Goal: Use online tool/utility: Utilize a website feature to perform a specific function

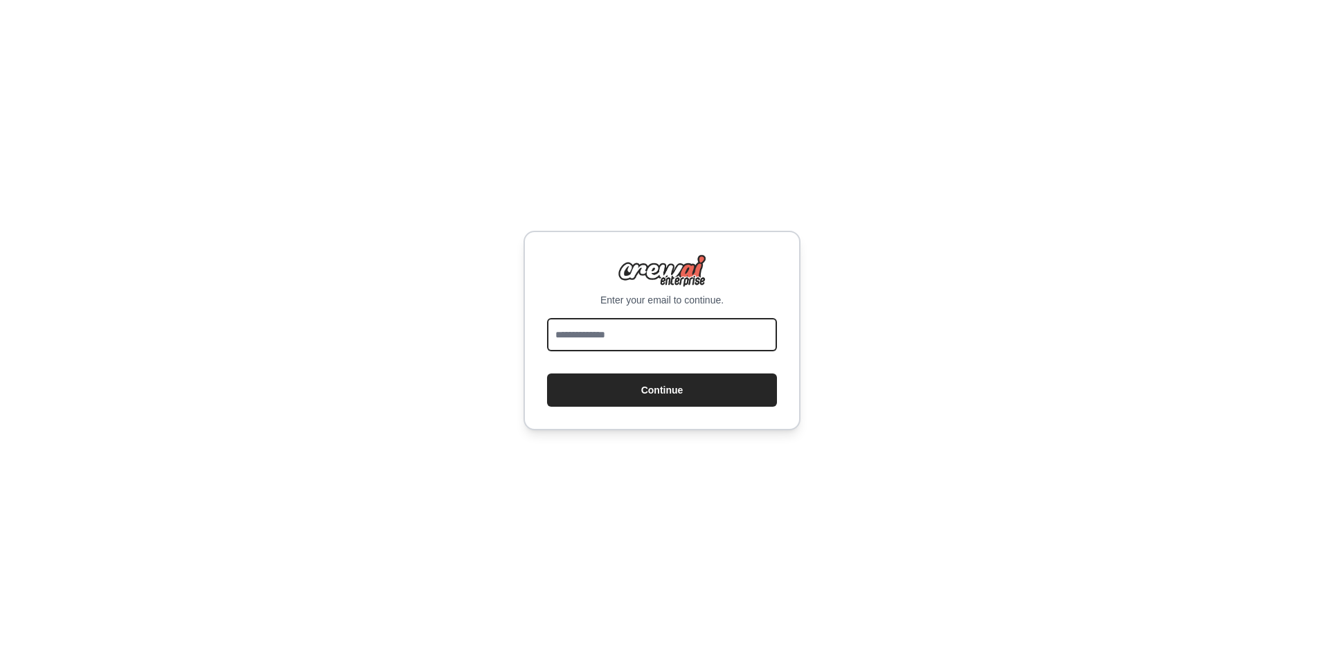
click at [576, 332] on input "email" at bounding box center [662, 334] width 230 height 33
type input "**********"
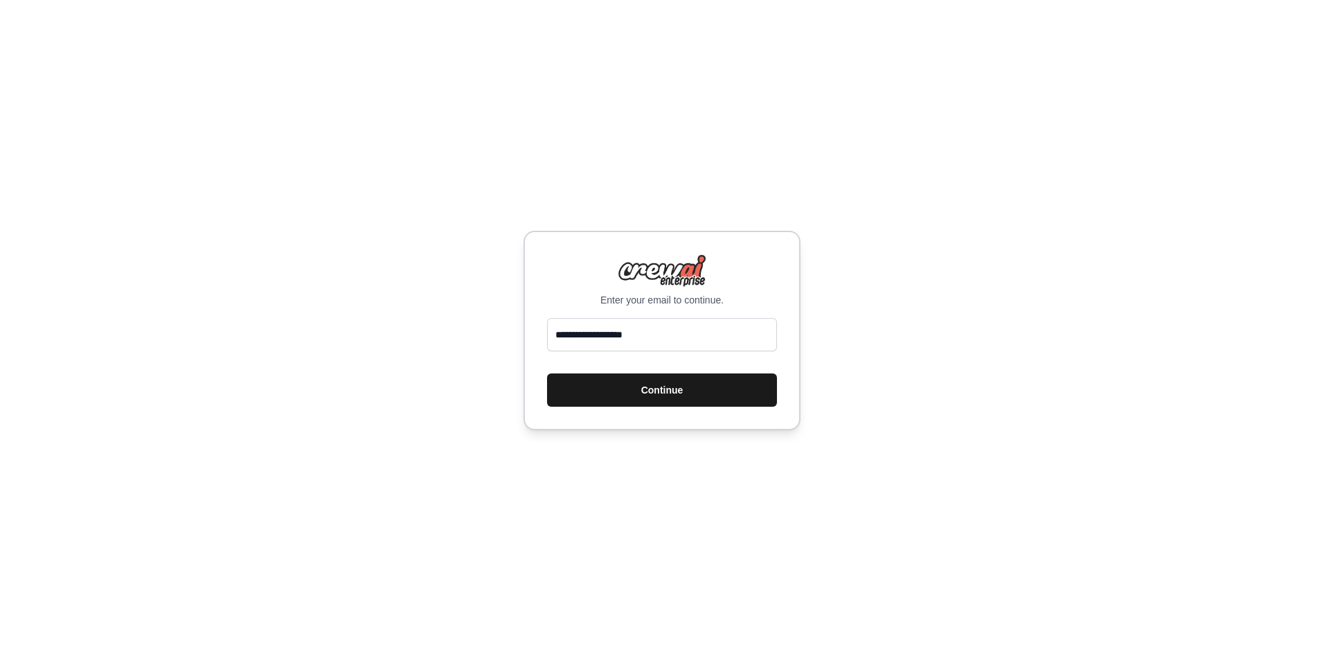
click at [595, 389] on button "Continue" at bounding box center [662, 389] width 230 height 33
click at [600, 402] on button "Continue" at bounding box center [662, 389] width 230 height 33
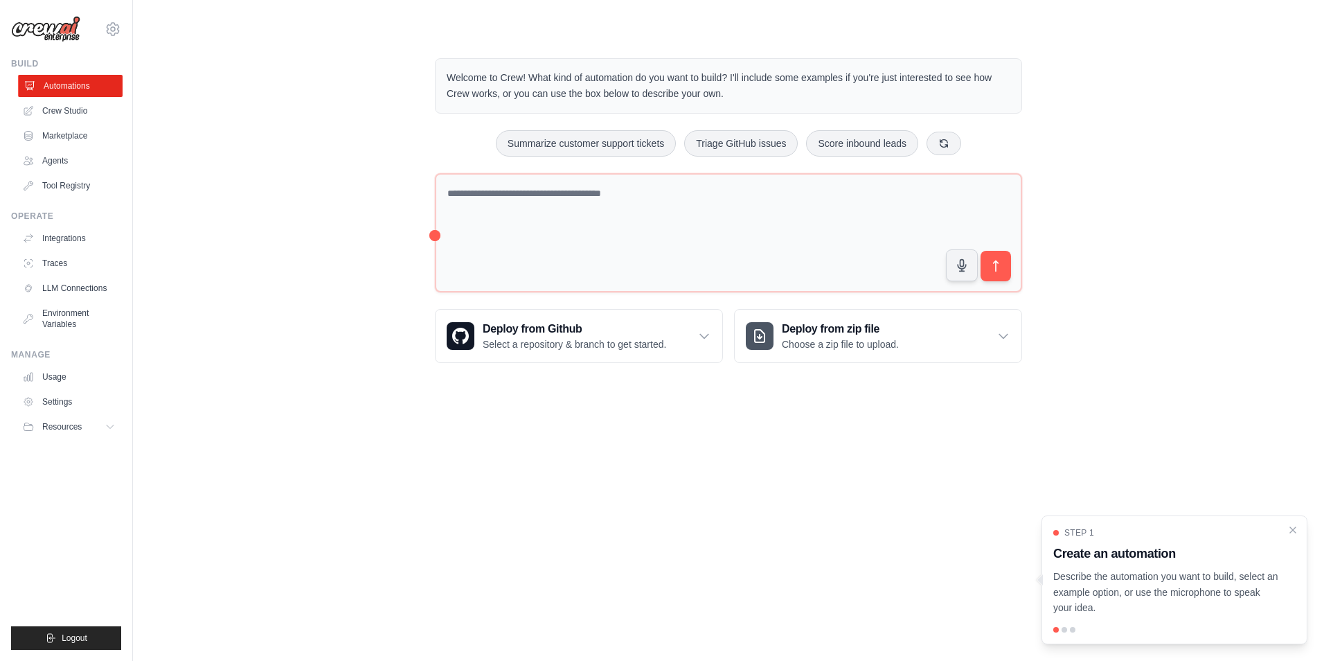
click at [73, 82] on link "Automations" at bounding box center [70, 86] width 105 height 22
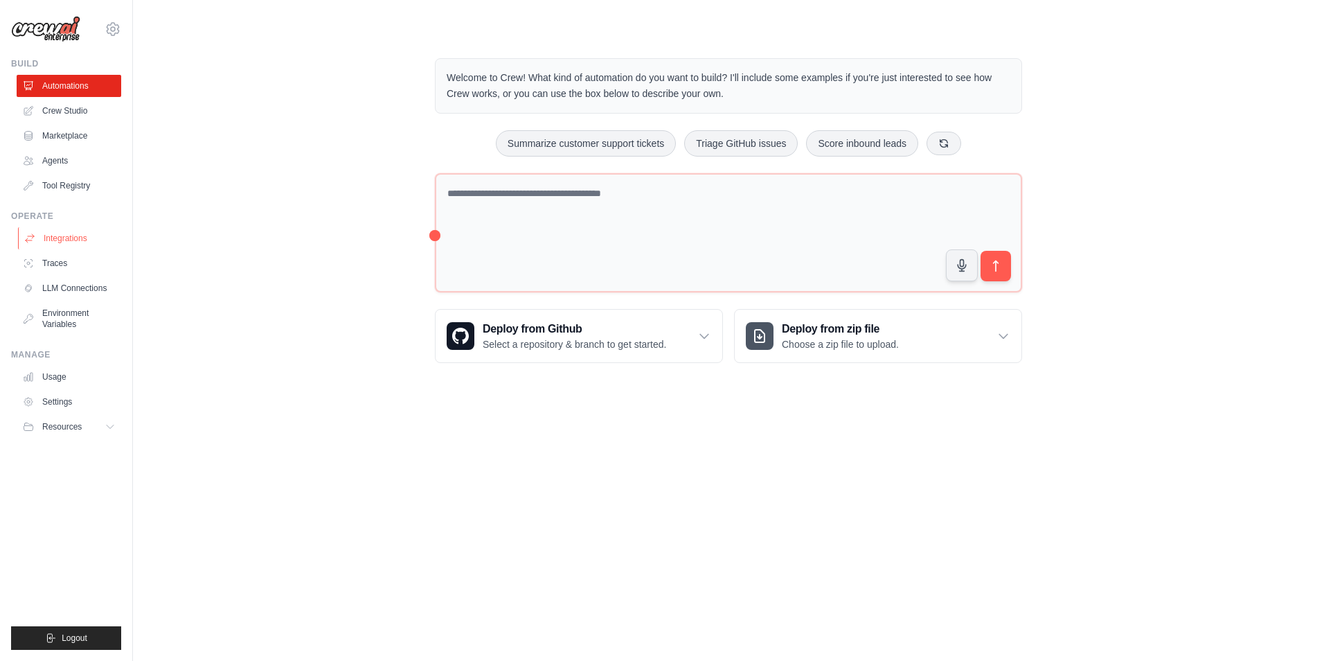
click at [60, 238] on link "Integrations" at bounding box center [70, 238] width 105 height 22
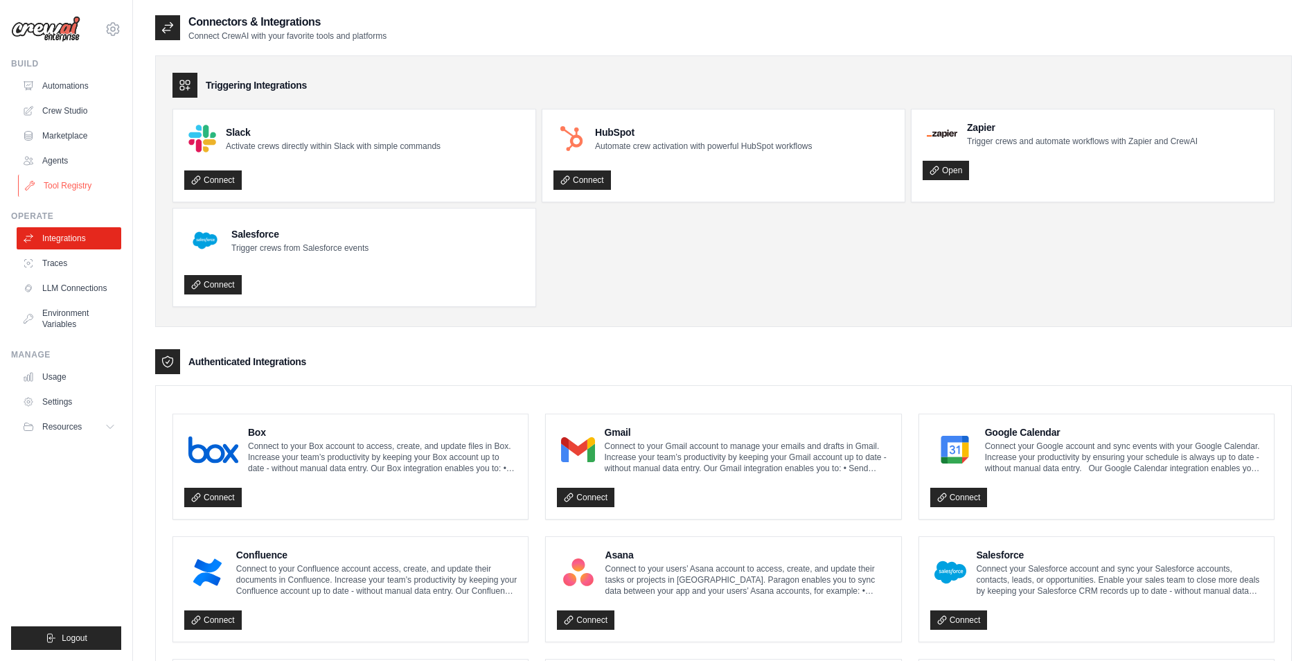
click at [58, 187] on link "Tool Registry" at bounding box center [70, 186] width 105 height 22
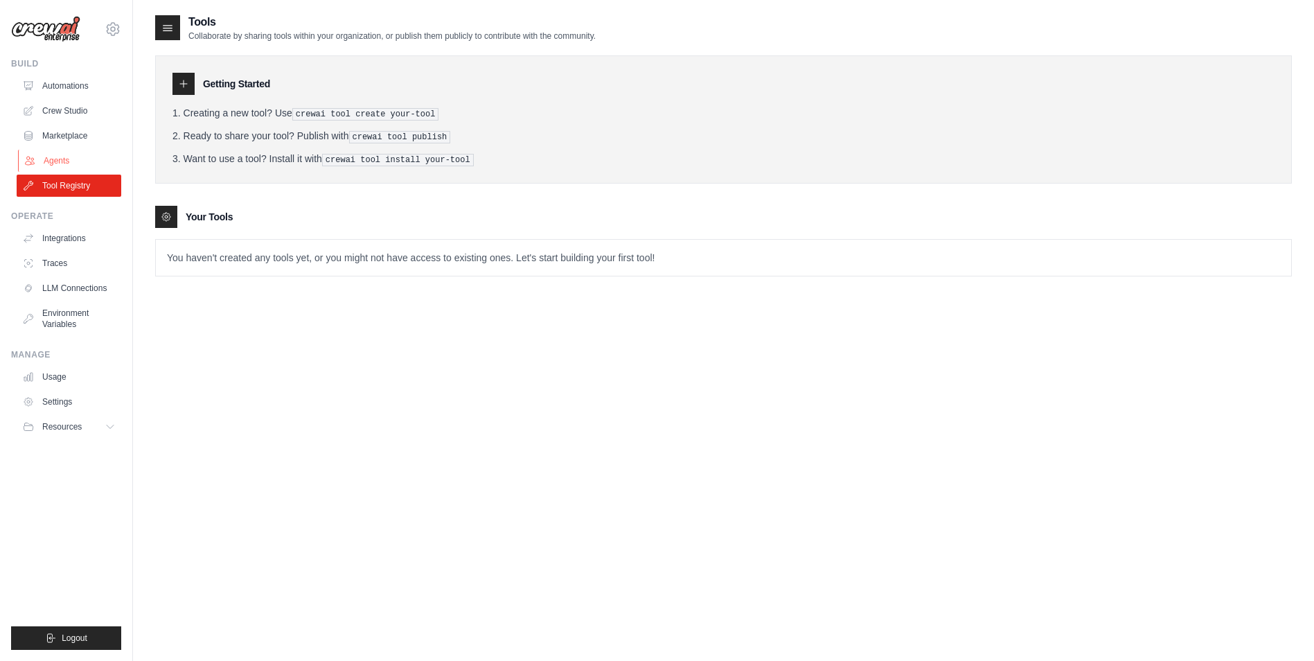
click at [52, 158] on link "Agents" at bounding box center [70, 161] width 105 height 22
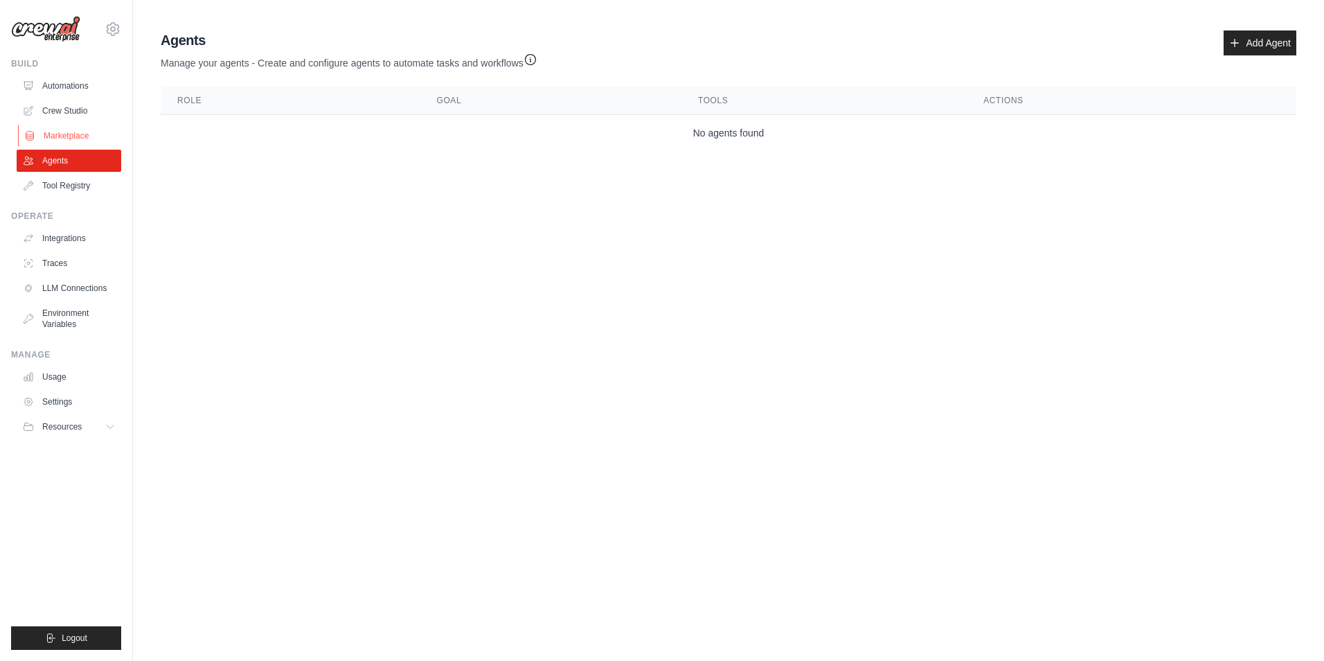
click at [51, 138] on link "Marketplace" at bounding box center [70, 136] width 105 height 22
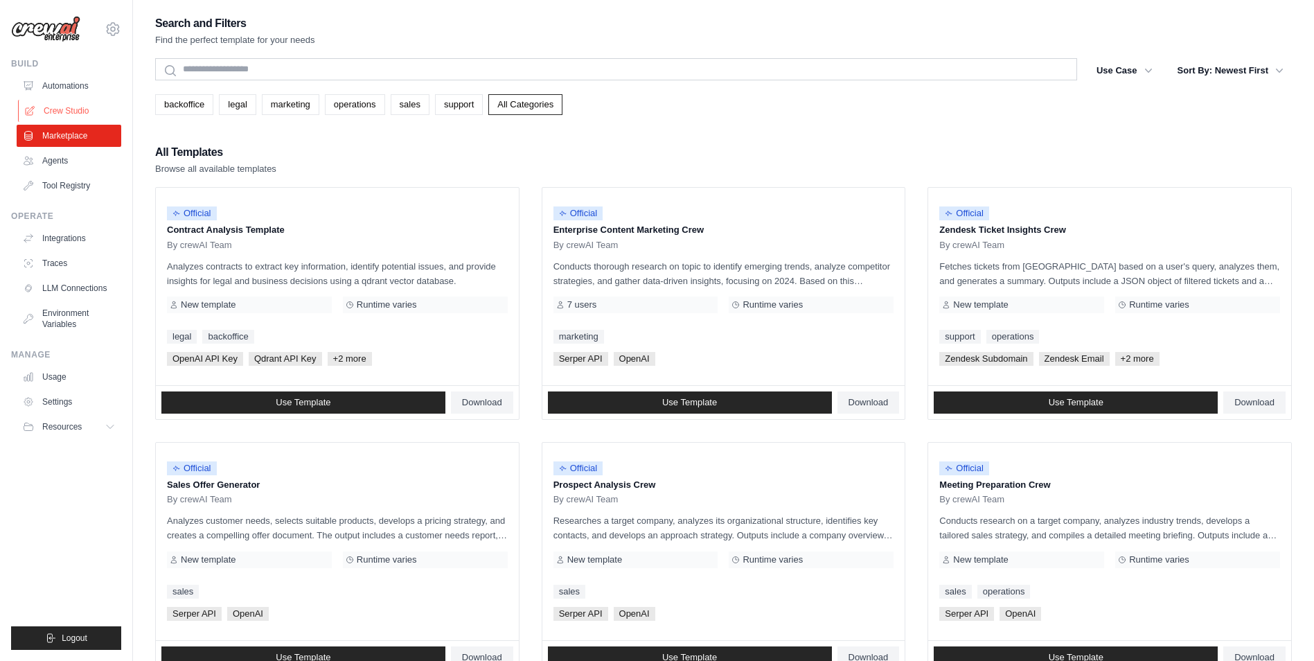
click at [62, 105] on link "Crew Studio" at bounding box center [70, 111] width 105 height 22
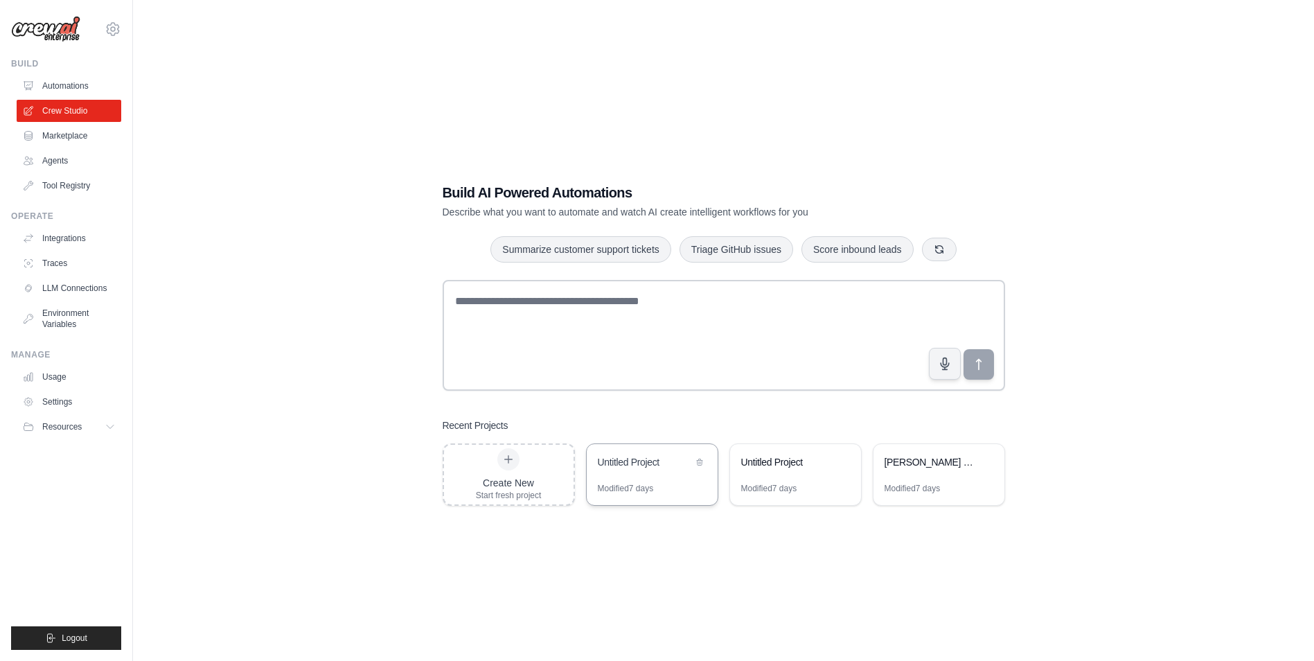
click at [618, 463] on div "Untitled Project" at bounding box center [645, 462] width 95 height 14
click at [703, 465] on button at bounding box center [700, 461] width 14 height 14
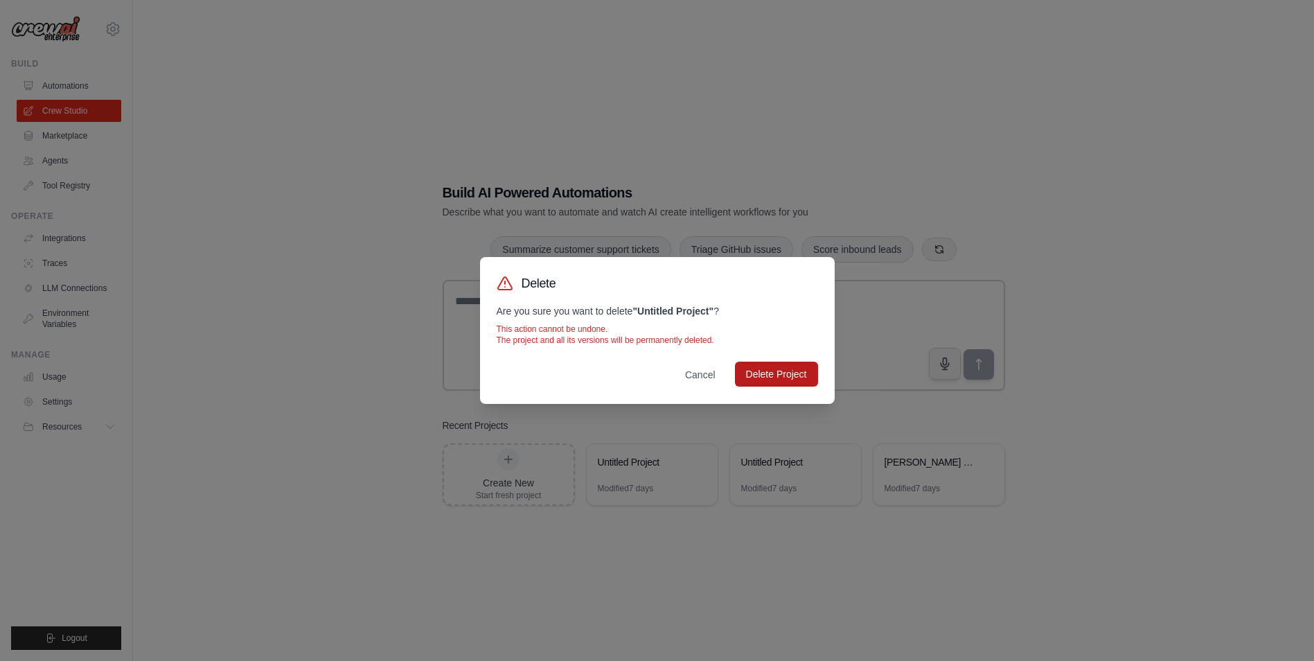
click at [797, 364] on button "Delete Project" at bounding box center [776, 374] width 83 height 25
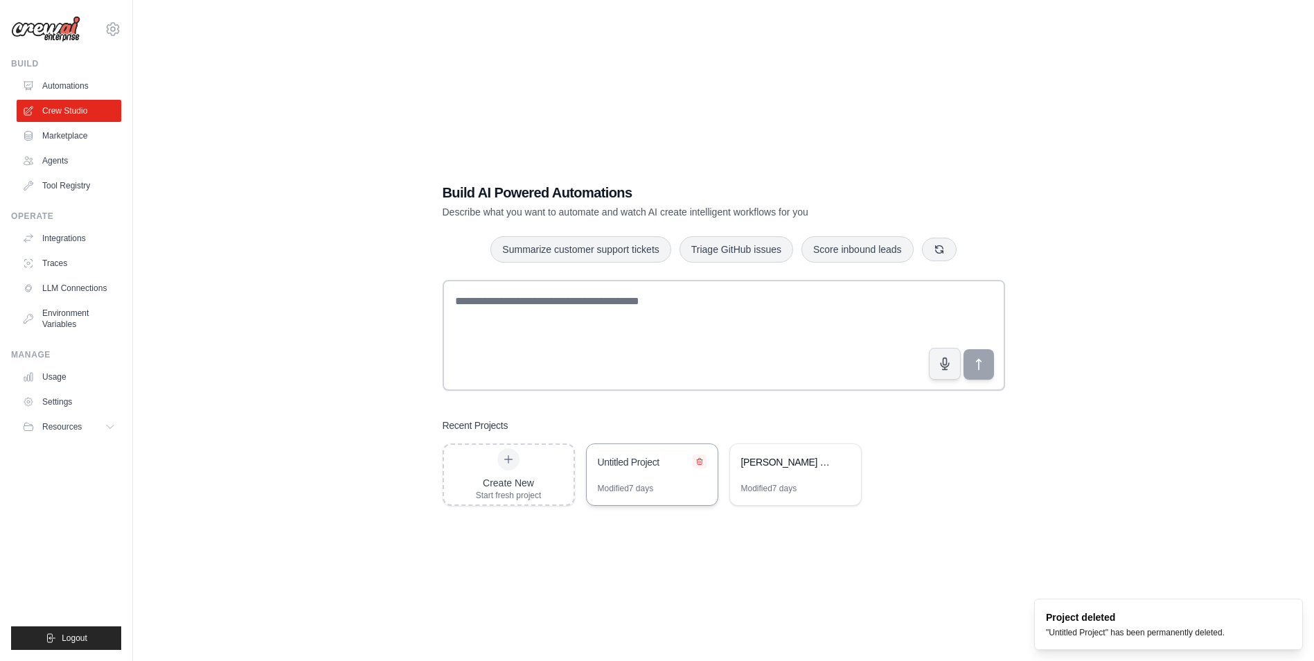
click at [698, 460] on icon at bounding box center [700, 461] width 6 height 6
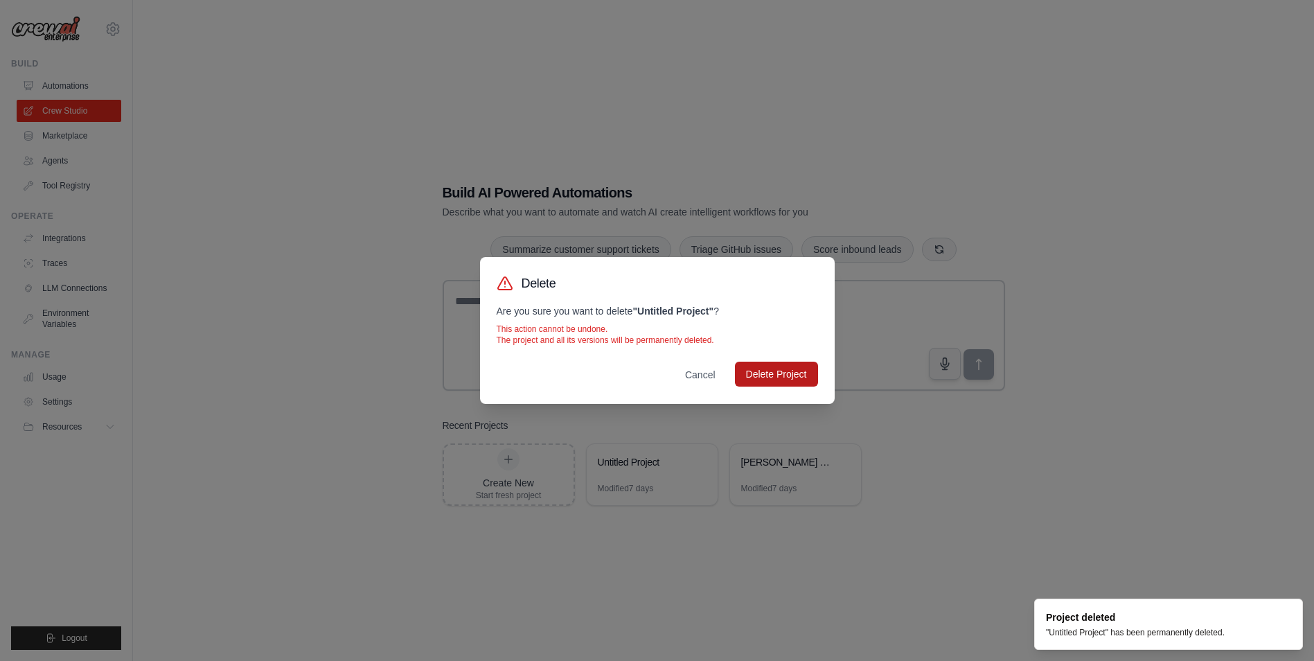
click at [789, 371] on button "Delete Project" at bounding box center [776, 374] width 83 height 25
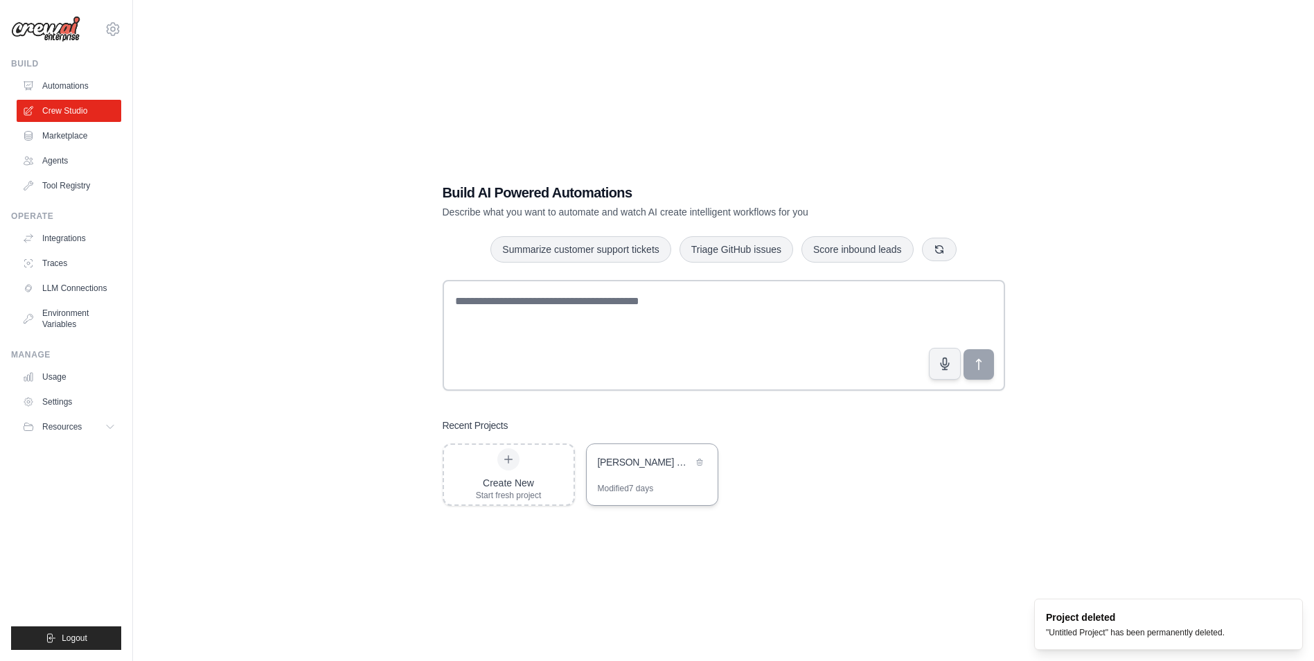
click at [624, 469] on div "Penny Stock Spike Hunter - Short-Term Trading Team" at bounding box center [645, 463] width 95 height 17
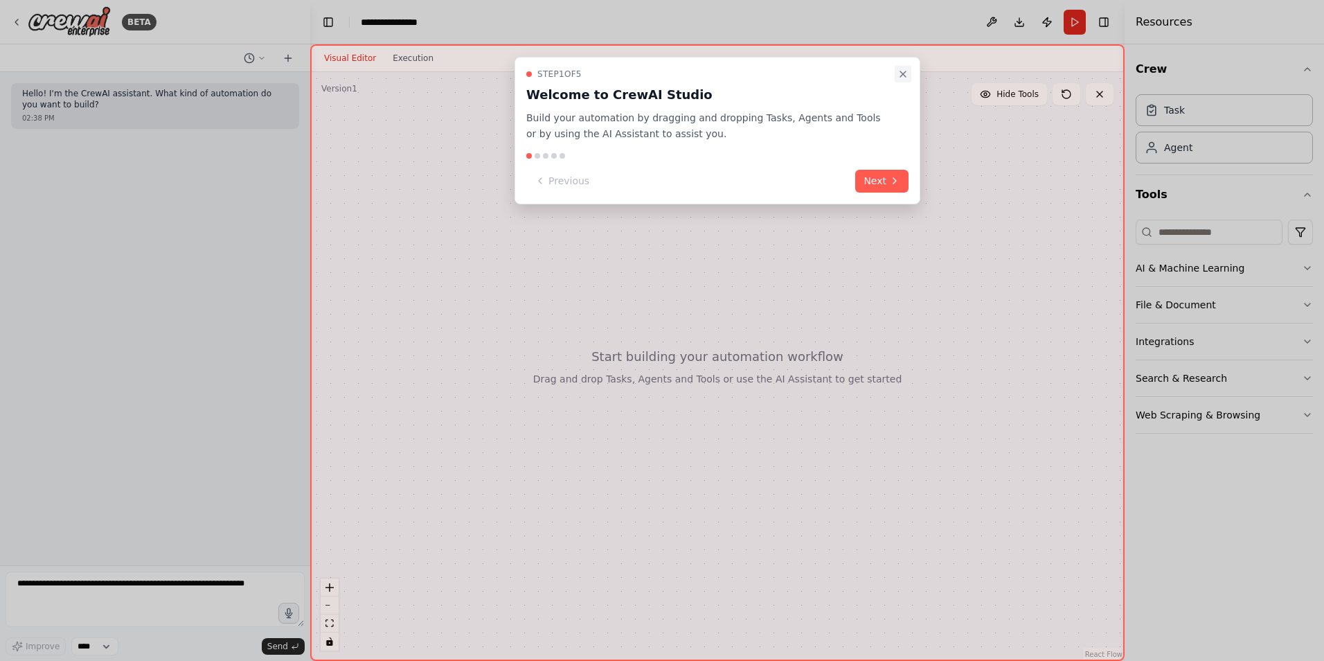
click at [900, 70] on icon "Close walkthrough" at bounding box center [903, 74] width 11 height 11
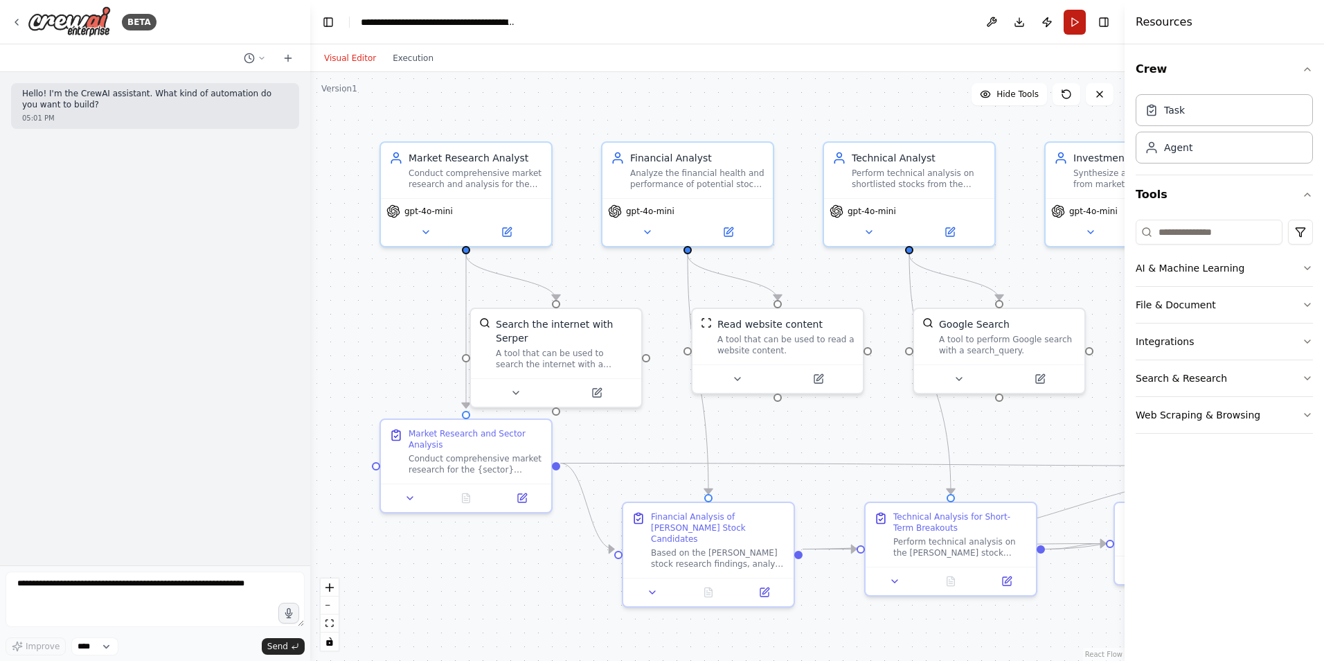
click at [1075, 24] on button "Run" at bounding box center [1075, 22] width 22 height 25
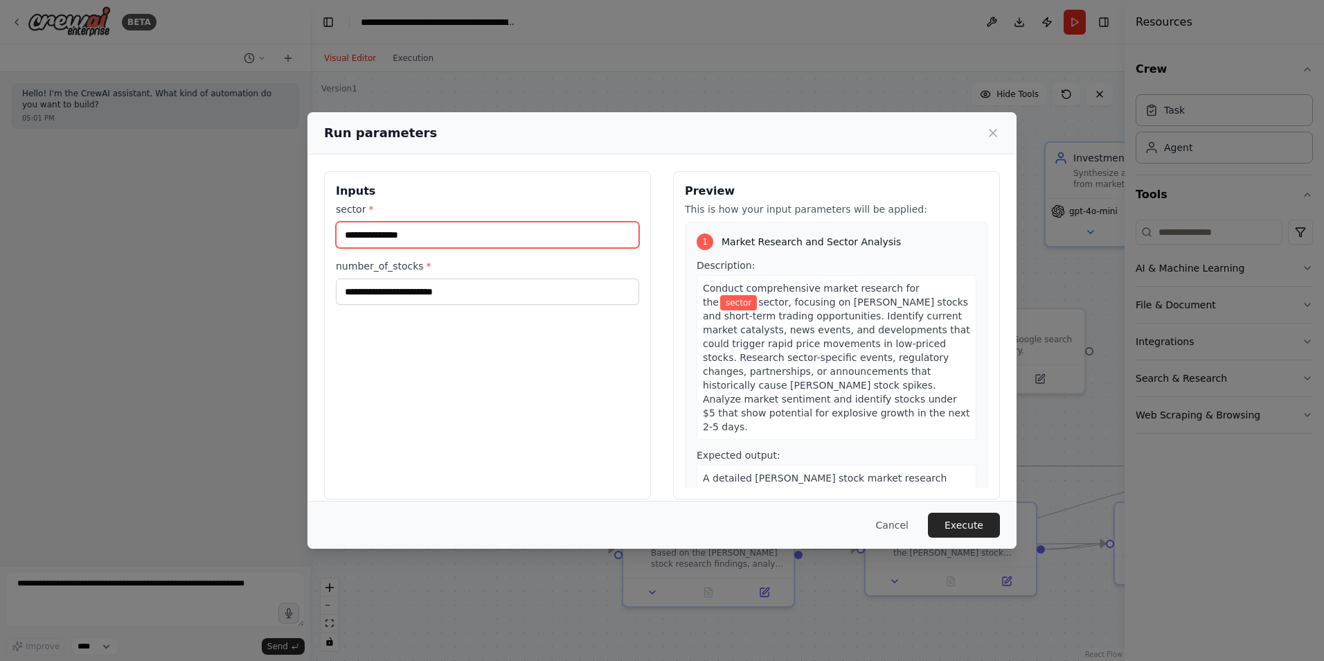
click at [471, 228] on input "sector *" at bounding box center [487, 235] width 303 height 26
type input "**********"
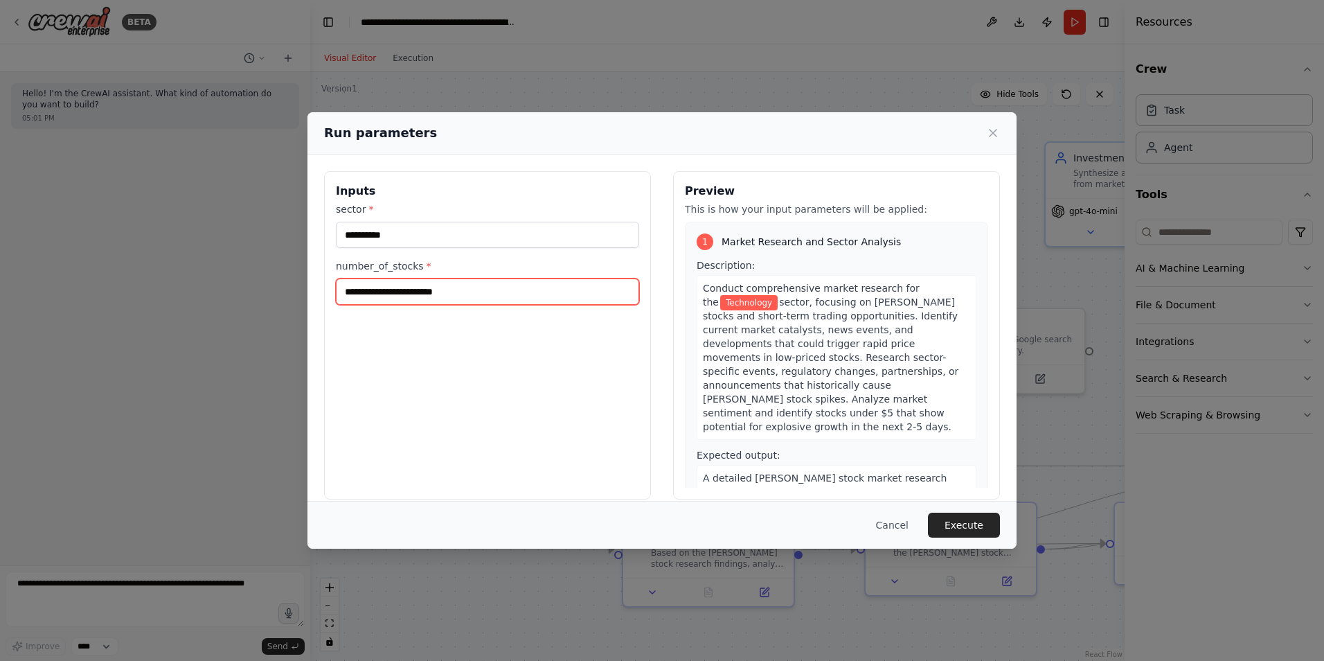
click at [445, 293] on input "number_of_stocks *" at bounding box center [487, 291] width 303 height 26
type input "*"
click at [970, 529] on button "Execute" at bounding box center [964, 525] width 72 height 25
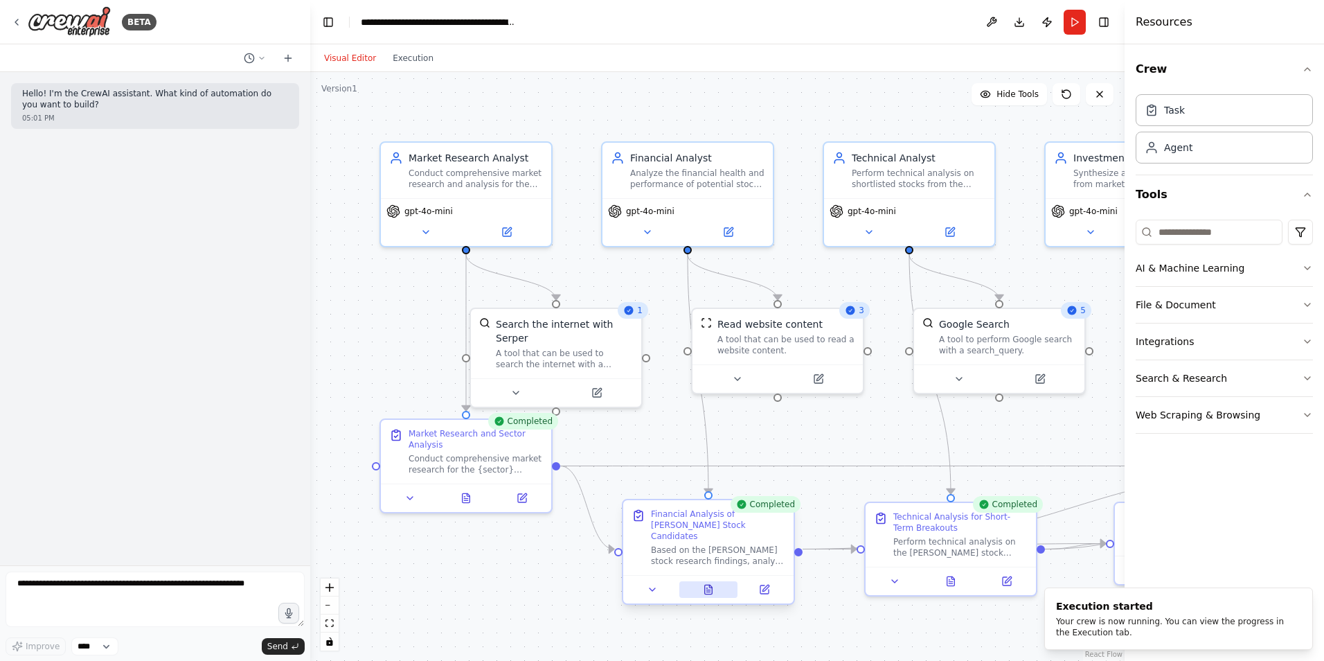
click at [713, 584] on button at bounding box center [708, 589] width 59 height 17
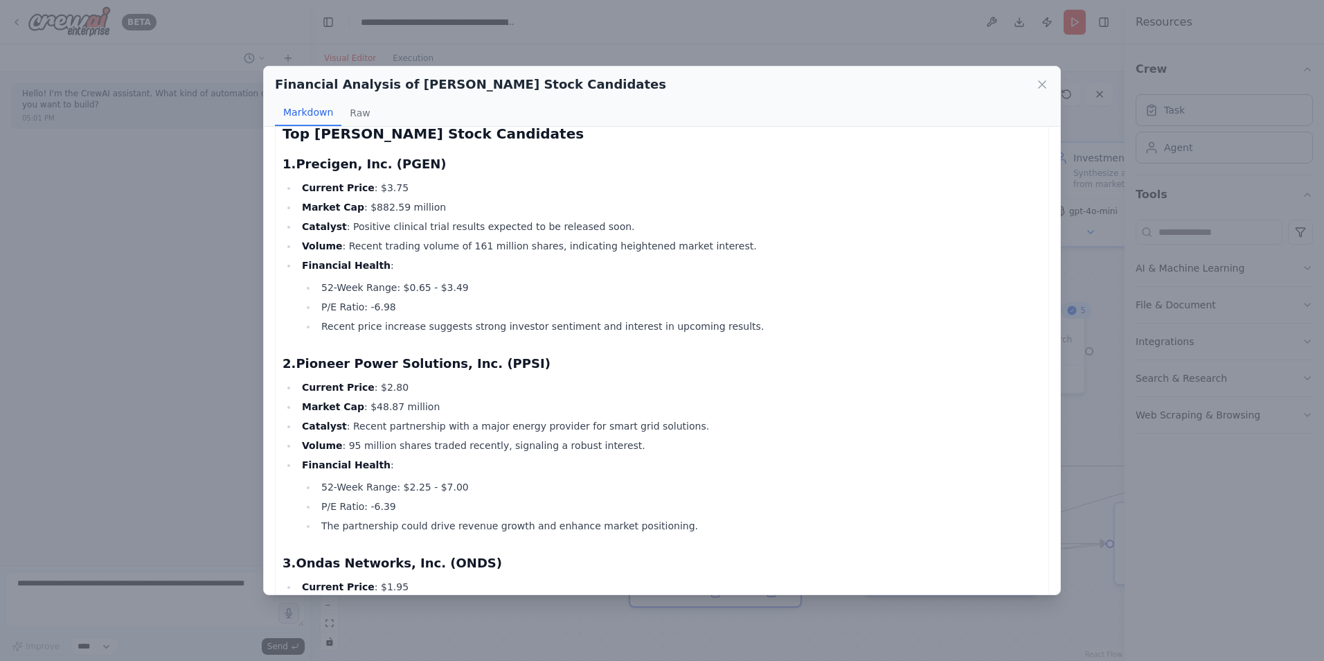
scroll to position [208, 0]
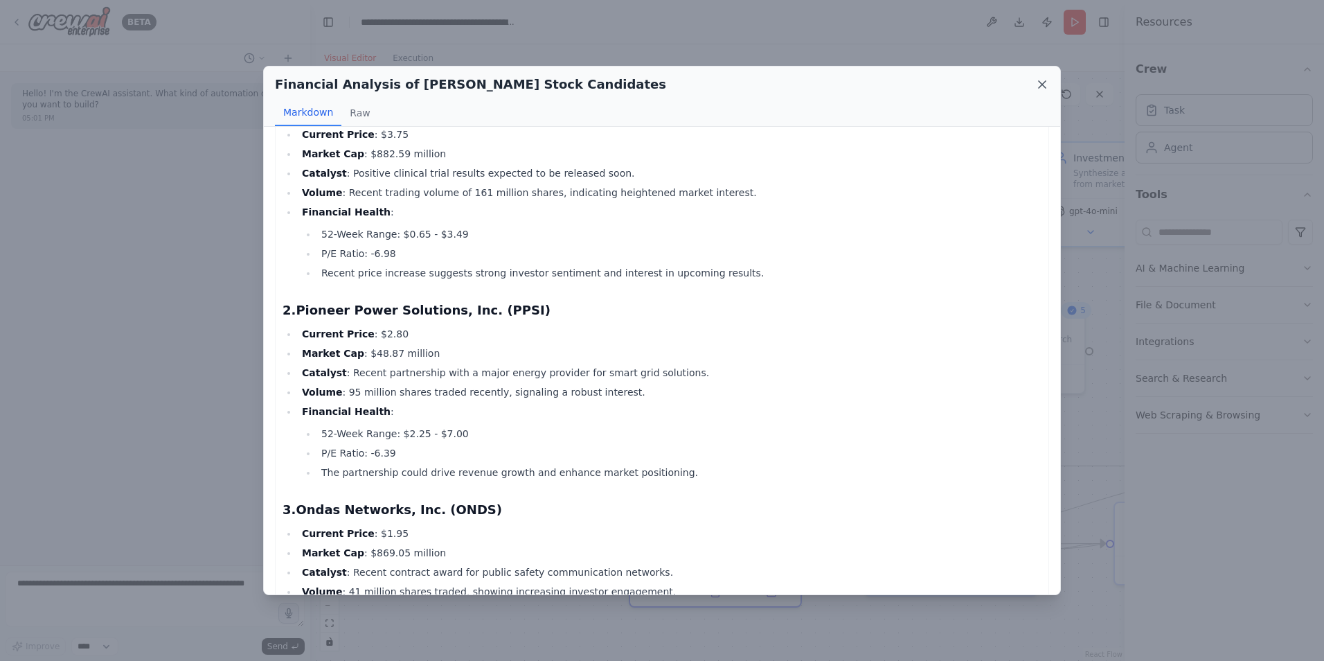
click at [1043, 84] on icon at bounding box center [1042, 84] width 7 height 7
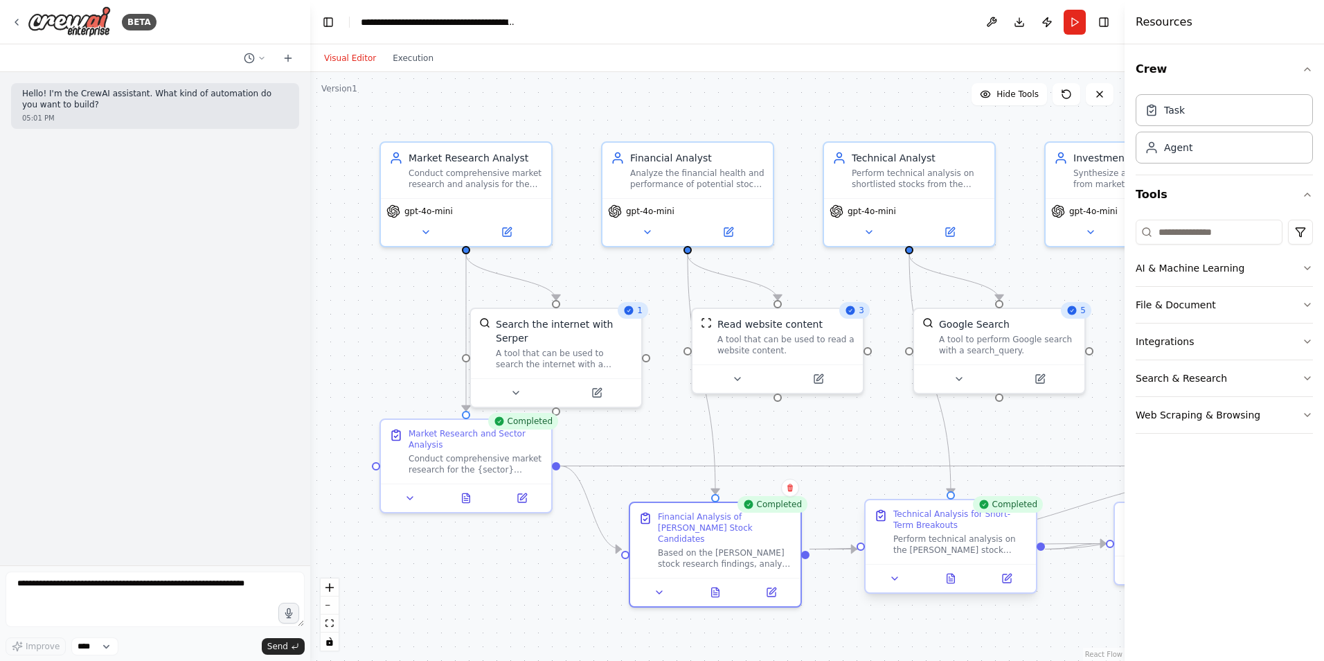
click at [953, 589] on div at bounding box center [951, 578] width 170 height 28
click at [954, 574] on icon at bounding box center [950, 578] width 11 height 11
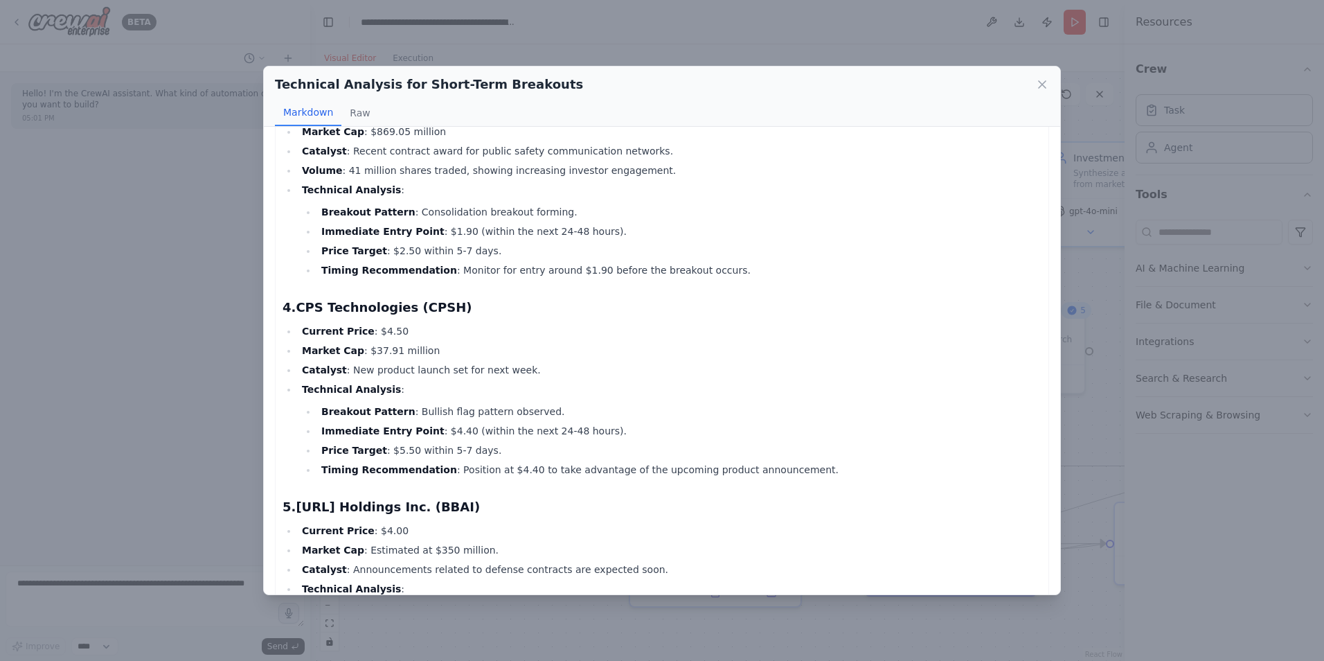
scroll to position [933, 0]
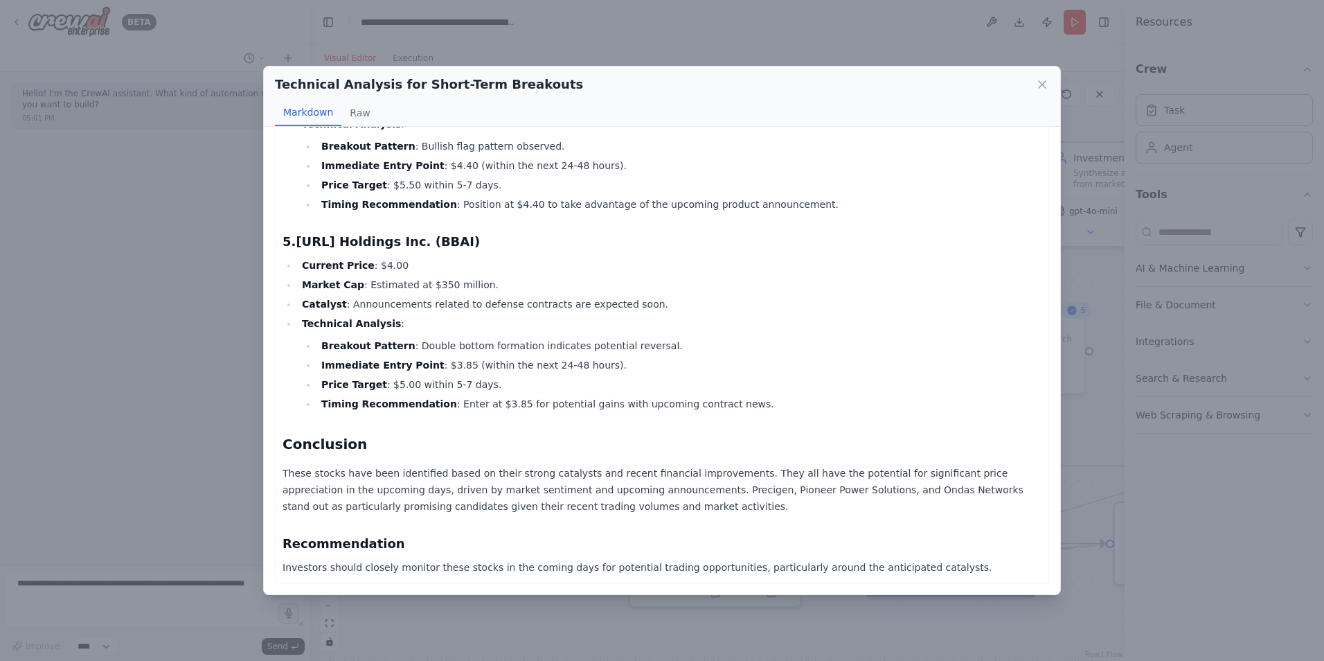
click at [483, 623] on div "Technical Analysis for Short-Term Breakouts Markdown Raw [PERSON_NAME] Stock An…" at bounding box center [662, 330] width 1324 height 661
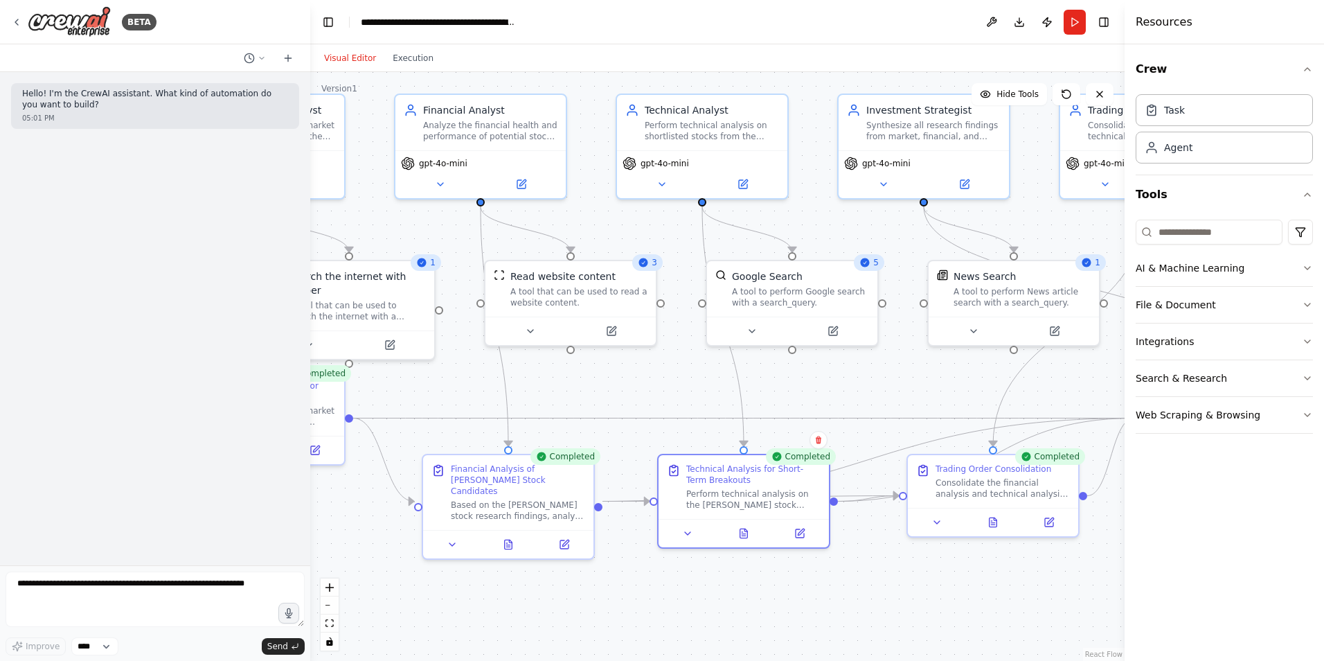
drag, startPoint x: 592, startPoint y: 591, endPoint x: 385, endPoint y: 544, distance: 212.5
click at [385, 544] on div ".deletable-edge-delete-btn { width: 20px; height: 20px; border: 0px solid #ffff…" at bounding box center [717, 366] width 814 height 589
click at [995, 525] on button at bounding box center [993, 519] width 59 height 17
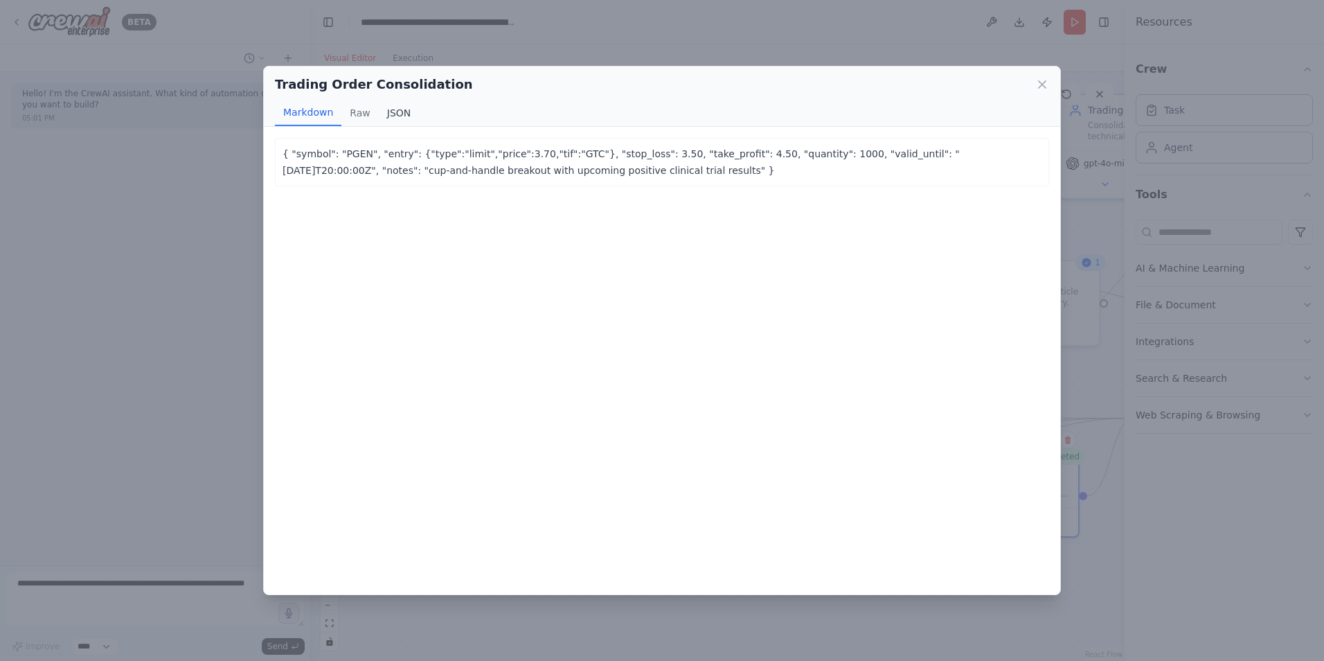
click at [402, 112] on button "JSON" at bounding box center [399, 113] width 41 height 26
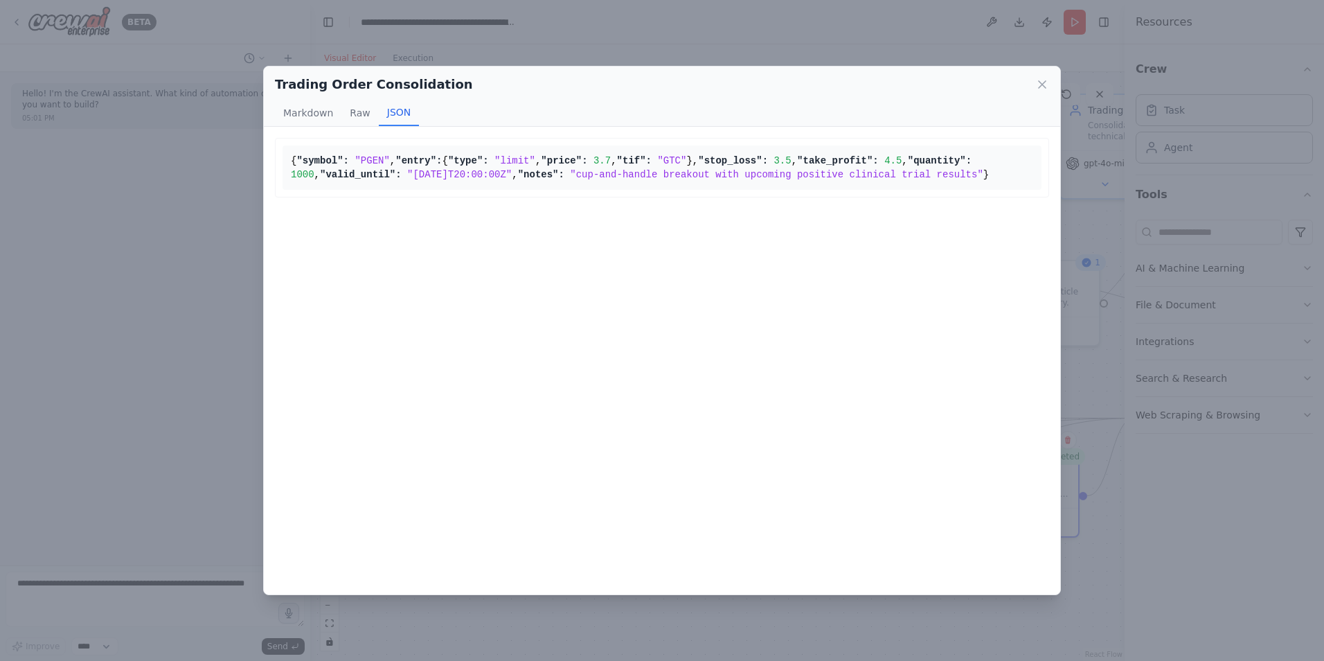
click at [222, 310] on div "Trading Order Consolidation Markdown Raw JSON { "symbol": "PGEN", "entry": {"ty…" at bounding box center [662, 330] width 1324 height 661
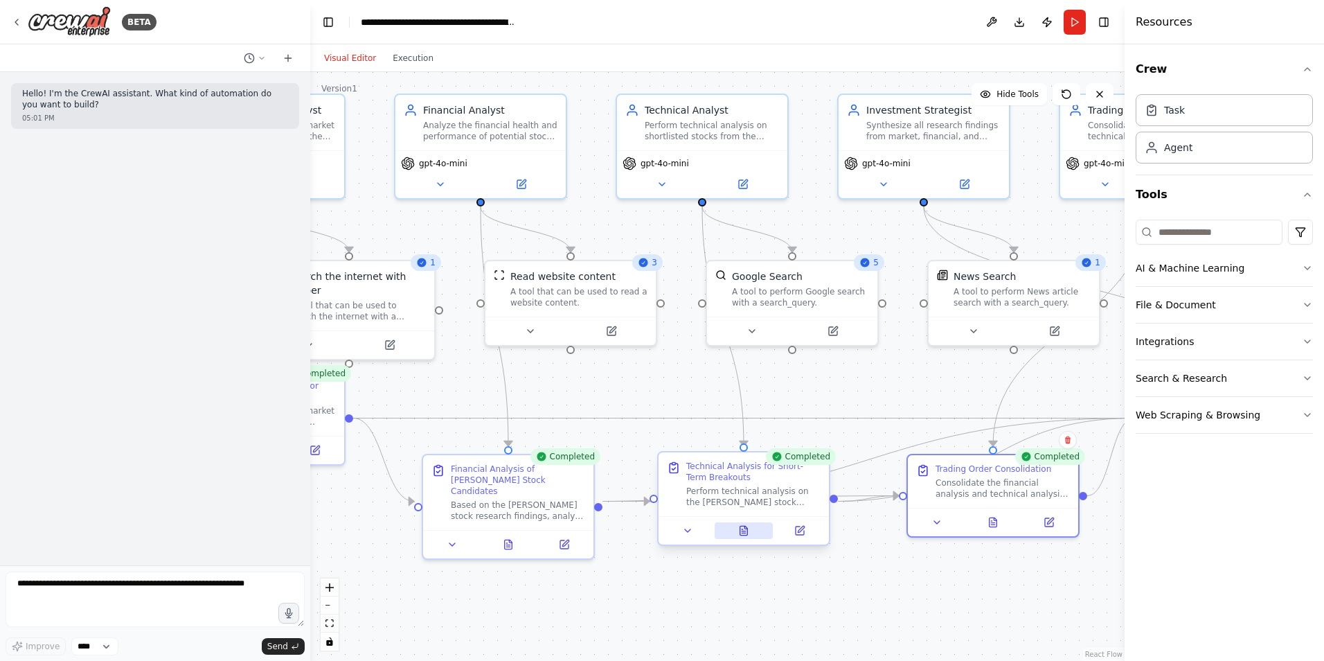
click at [741, 531] on icon at bounding box center [744, 530] width 8 height 9
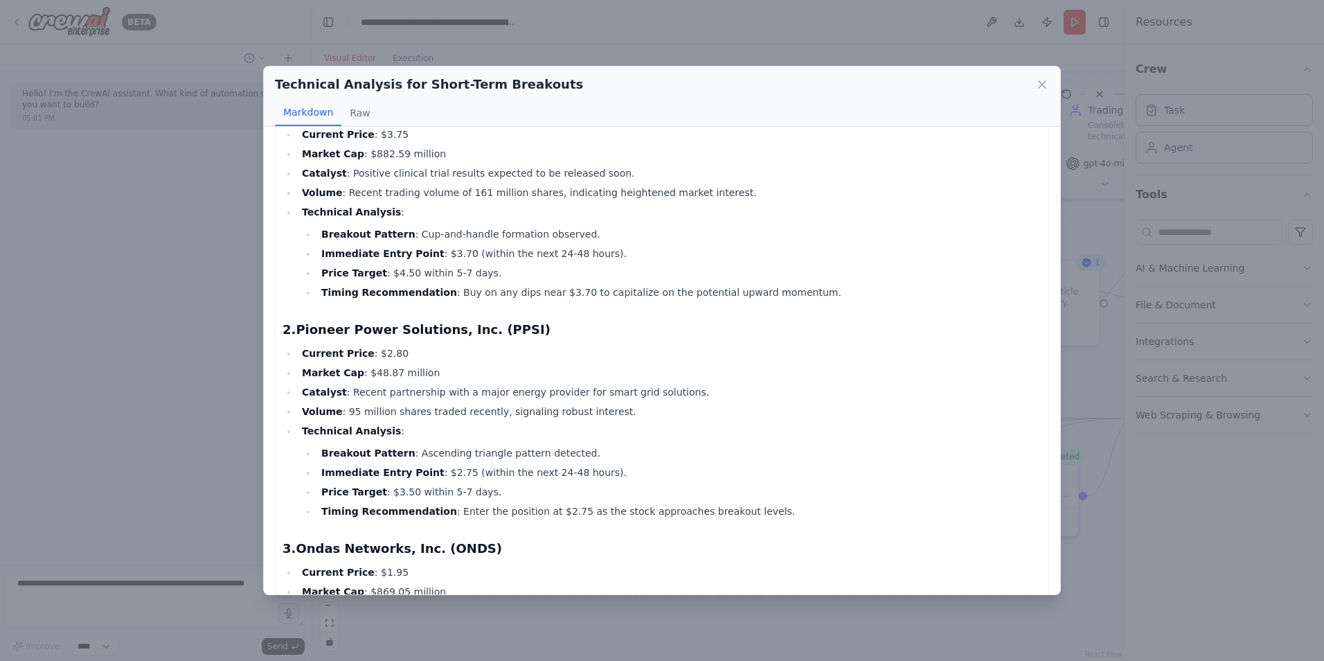
scroll to position [277, 0]
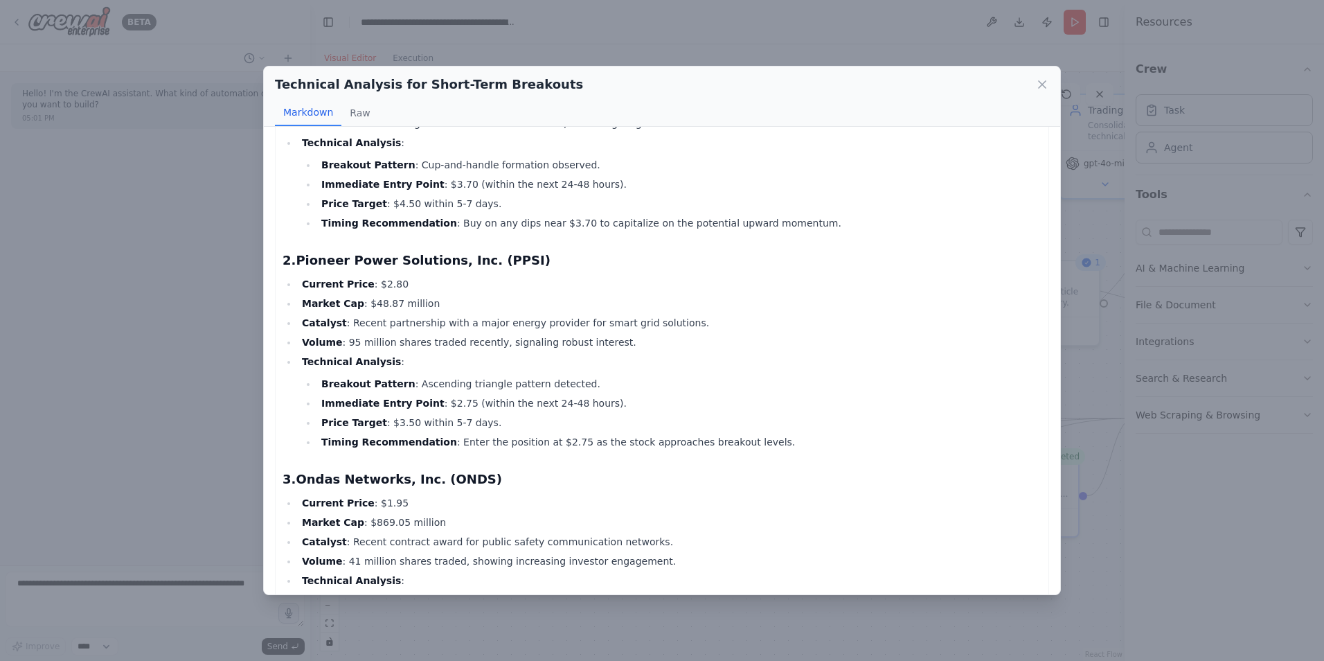
click at [204, 362] on div "Technical Analysis for Short-Term Breakouts Markdown Raw [PERSON_NAME] Stock An…" at bounding box center [662, 330] width 1324 height 661
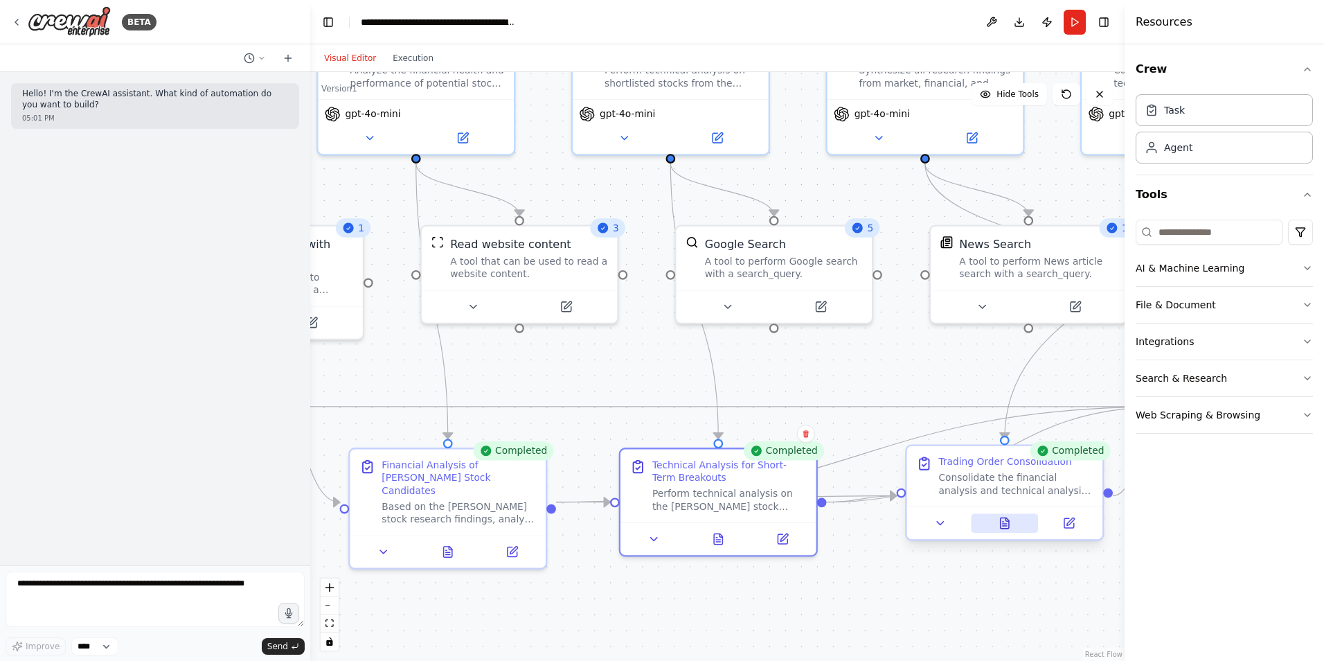
click at [1011, 521] on button at bounding box center [1004, 522] width 67 height 19
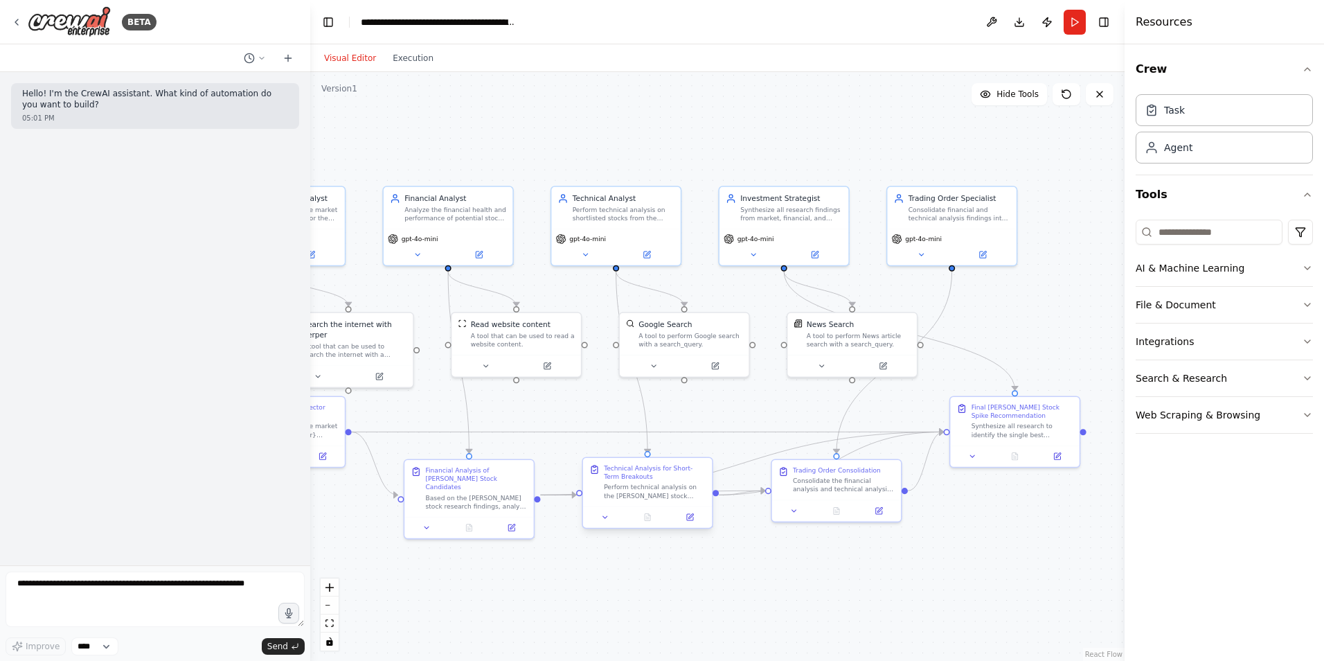
click at [645, 527] on div at bounding box center [647, 516] width 129 height 21
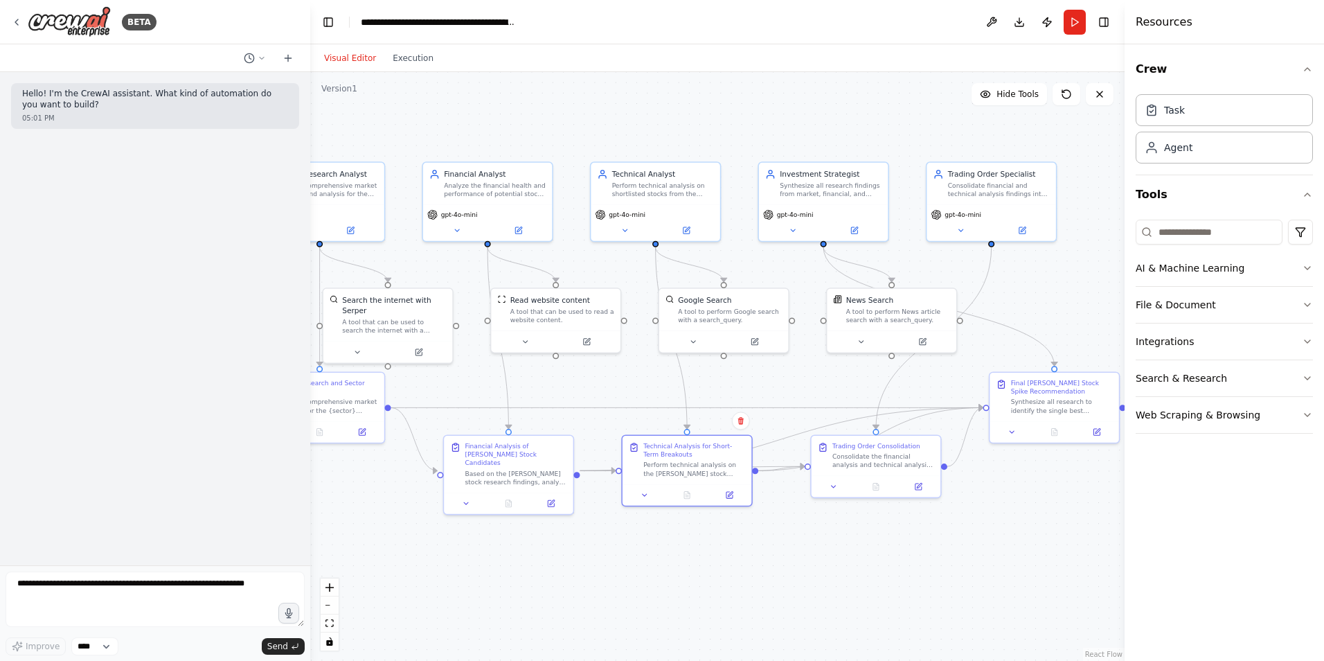
drag, startPoint x: 367, startPoint y: 526, endPoint x: 407, endPoint y: 502, distance: 46.3
click at [407, 502] on div ".deletable-edge-delete-btn { width: 20px; height: 20px; border: 0px solid #ffff…" at bounding box center [717, 366] width 814 height 589
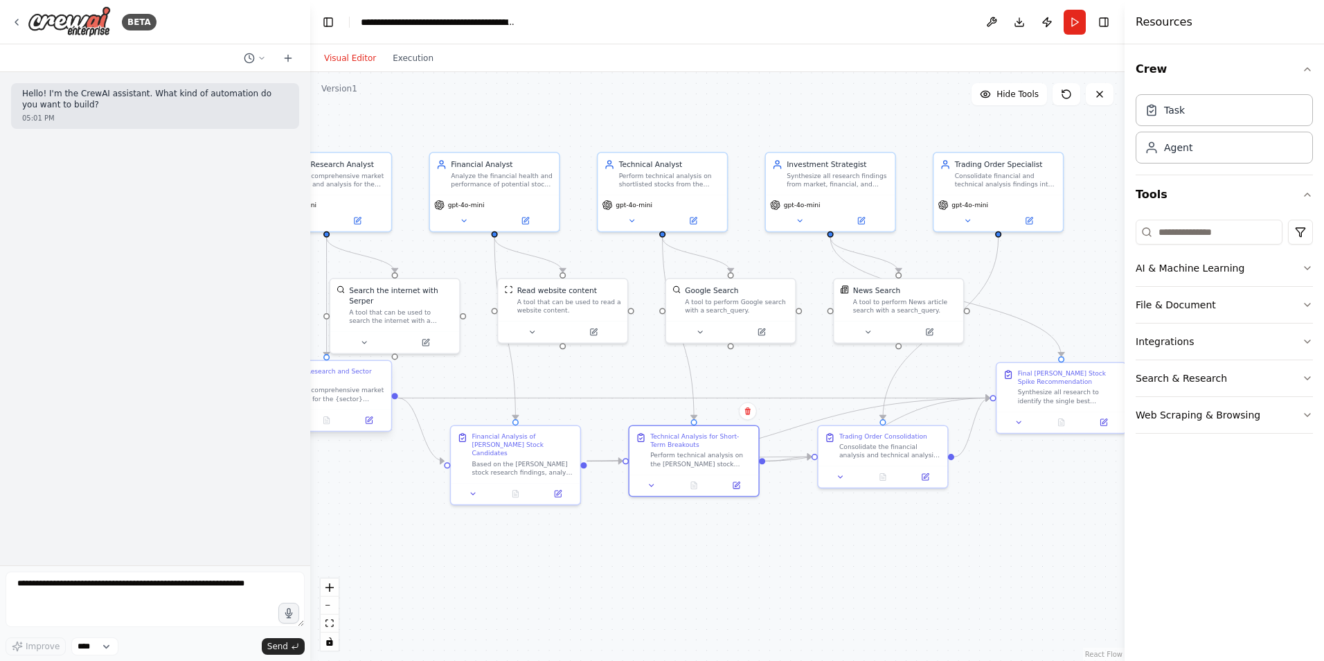
drag, startPoint x: 388, startPoint y: 490, endPoint x: 381, endPoint y: 360, distance: 129.7
click at [340, 475] on div ".deletable-edge-delete-btn { width: 20px; height: 20px; border: 0px solid #ffff…" at bounding box center [717, 366] width 814 height 589
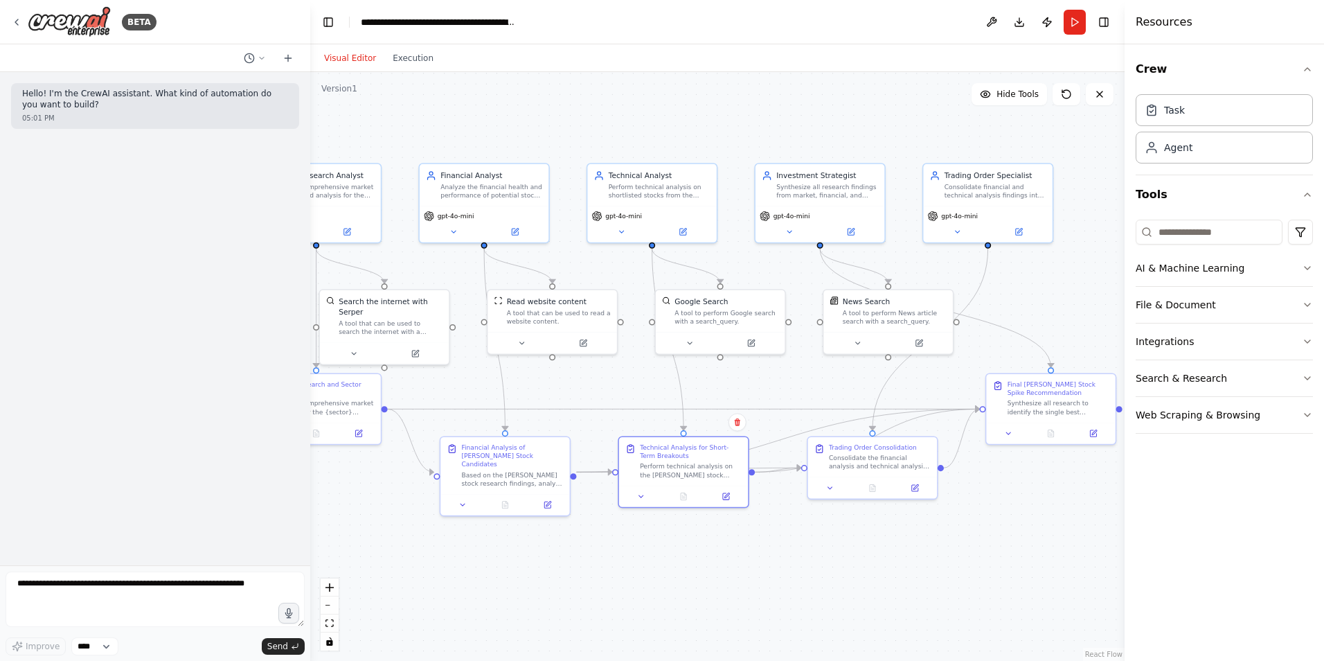
click at [648, 128] on div ".deletable-edge-delete-btn { width: 20px; height: 20px; border: 0px solid #ffff…" at bounding box center [717, 366] width 814 height 589
click at [1073, 30] on button "Run" at bounding box center [1075, 22] width 22 height 25
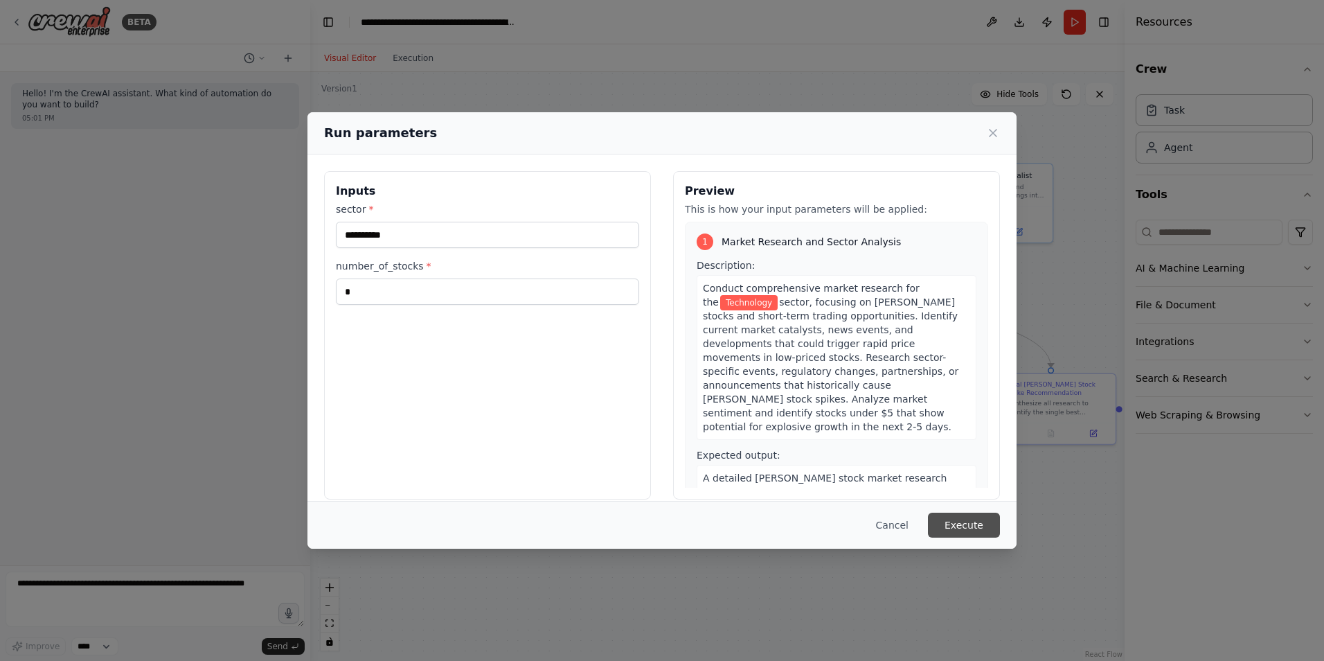
click at [951, 522] on button "Execute" at bounding box center [964, 525] width 72 height 25
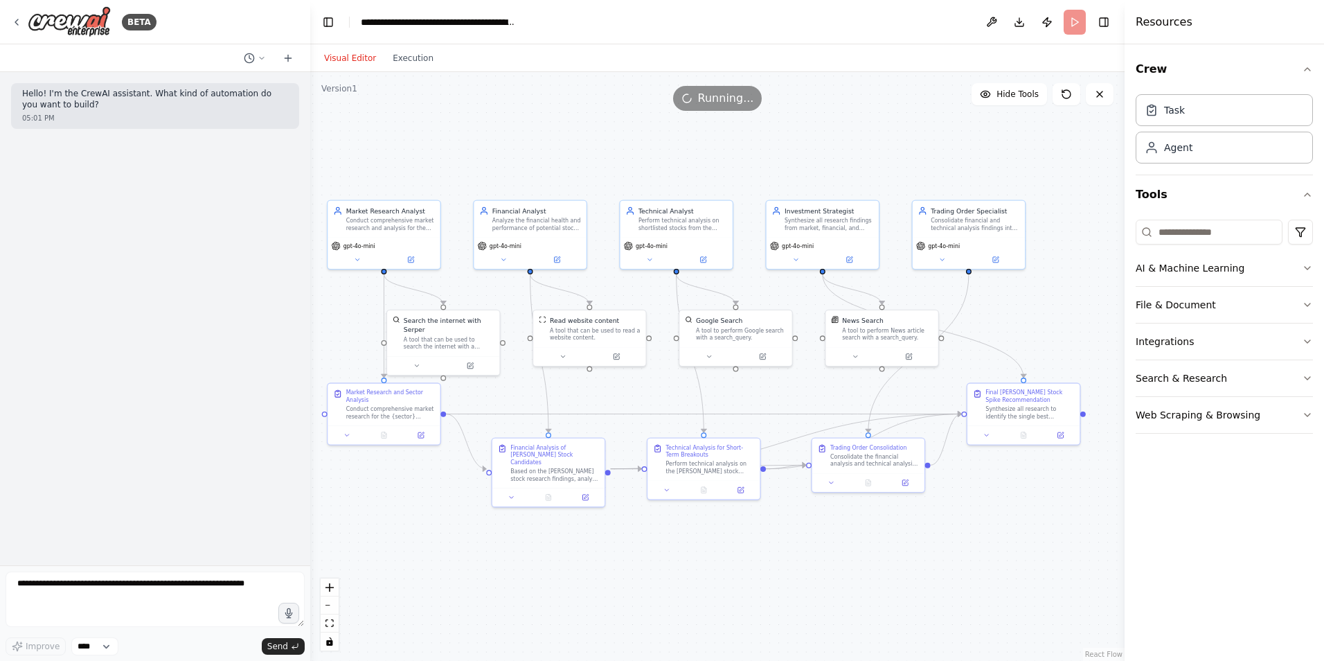
drag, startPoint x: 369, startPoint y: 551, endPoint x: 413, endPoint y: 548, distance: 43.8
click at [413, 548] on div ".deletable-edge-delete-btn { width: 20px; height: 20px; border: 0px solid #ffff…" at bounding box center [717, 366] width 814 height 589
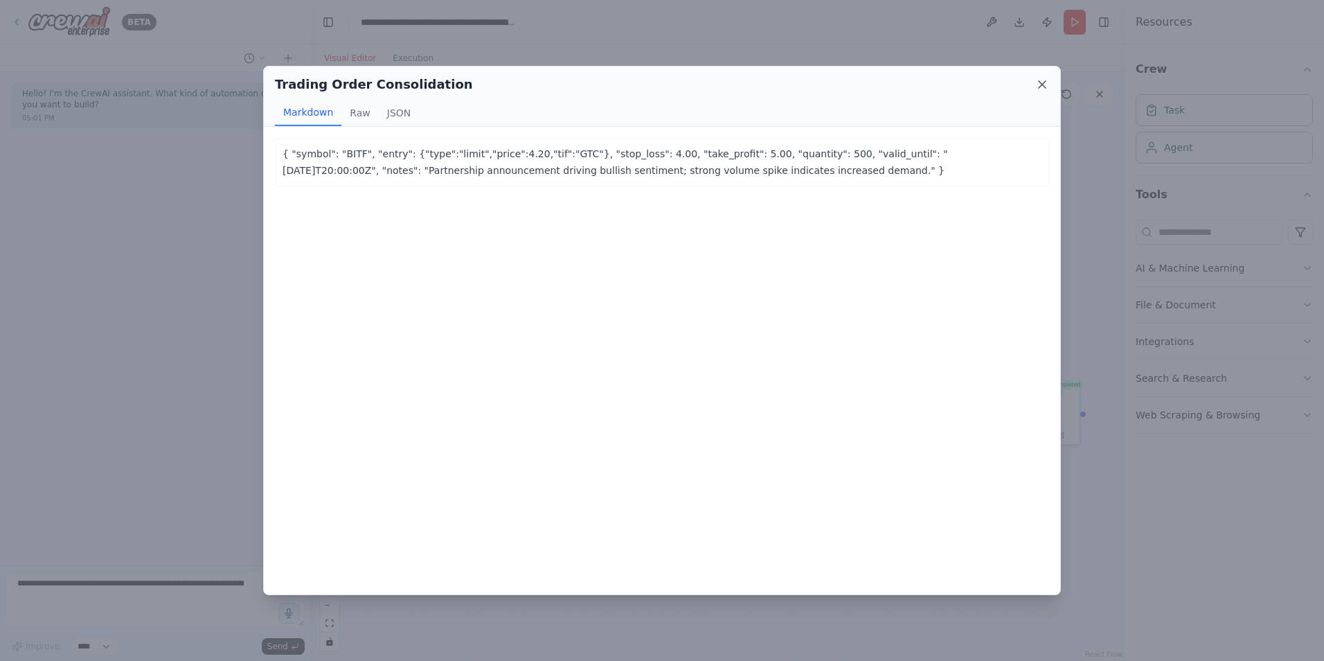
click at [1042, 84] on icon at bounding box center [1042, 84] width 7 height 7
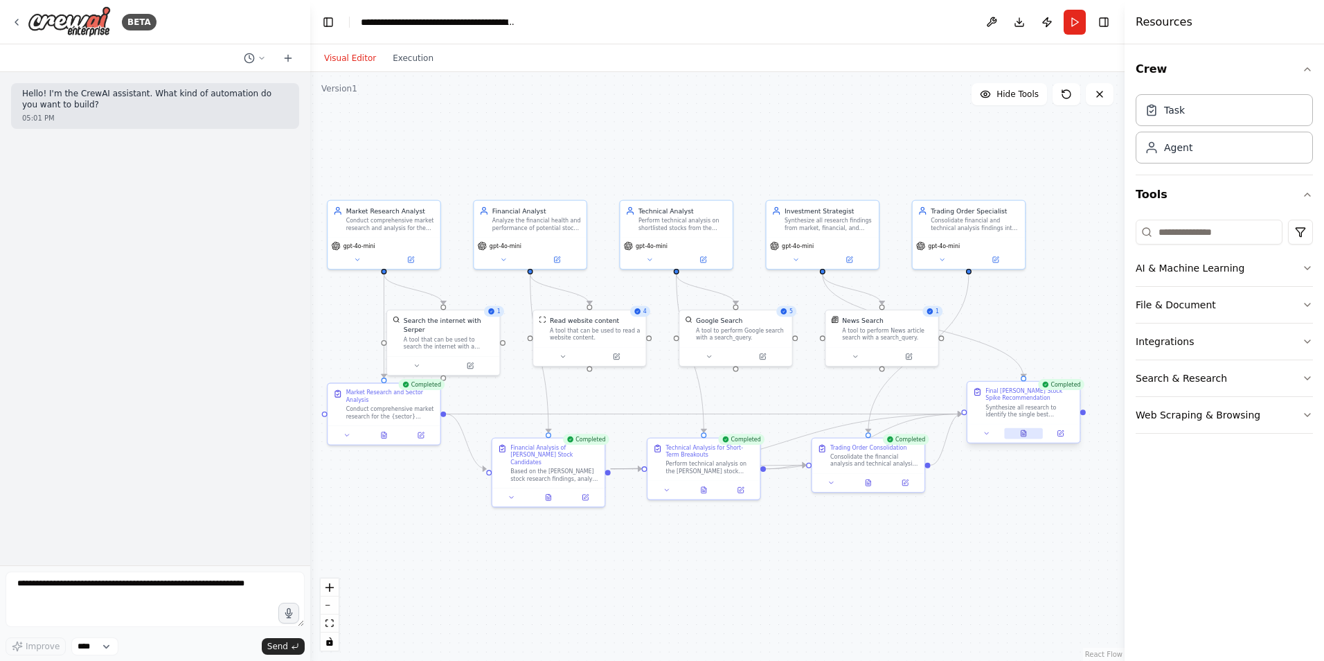
click at [1026, 436] on icon at bounding box center [1024, 433] width 5 height 6
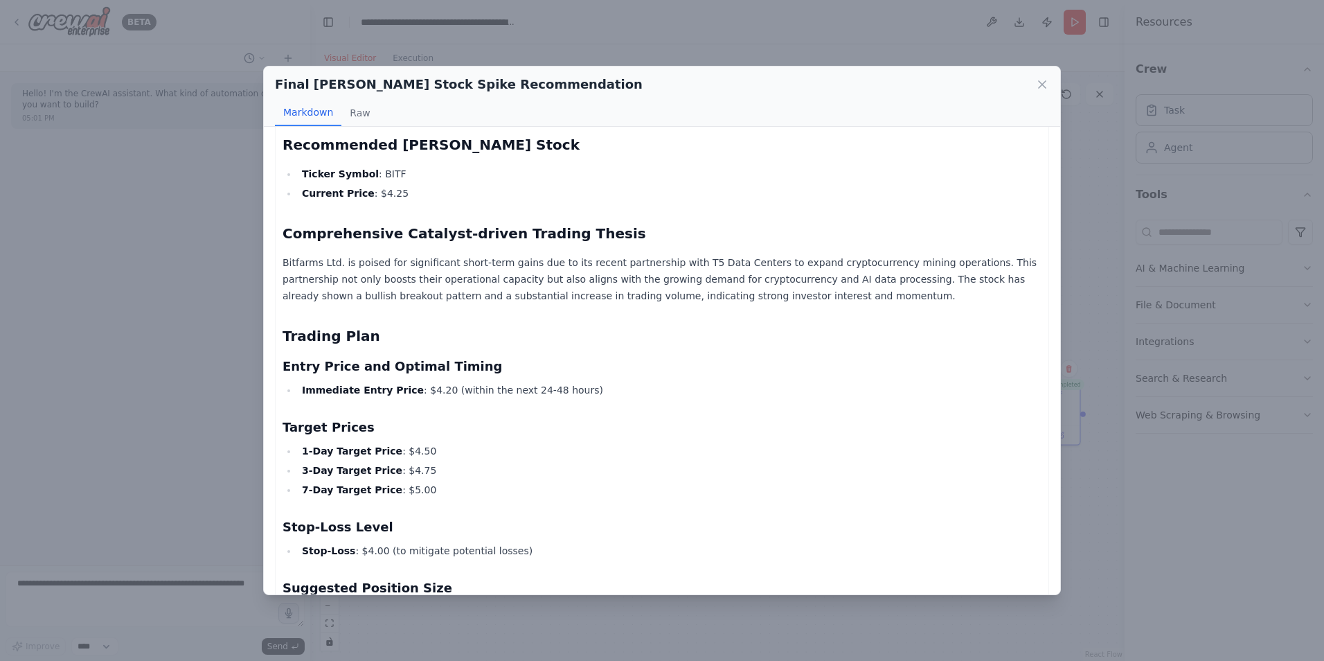
scroll to position [0, 0]
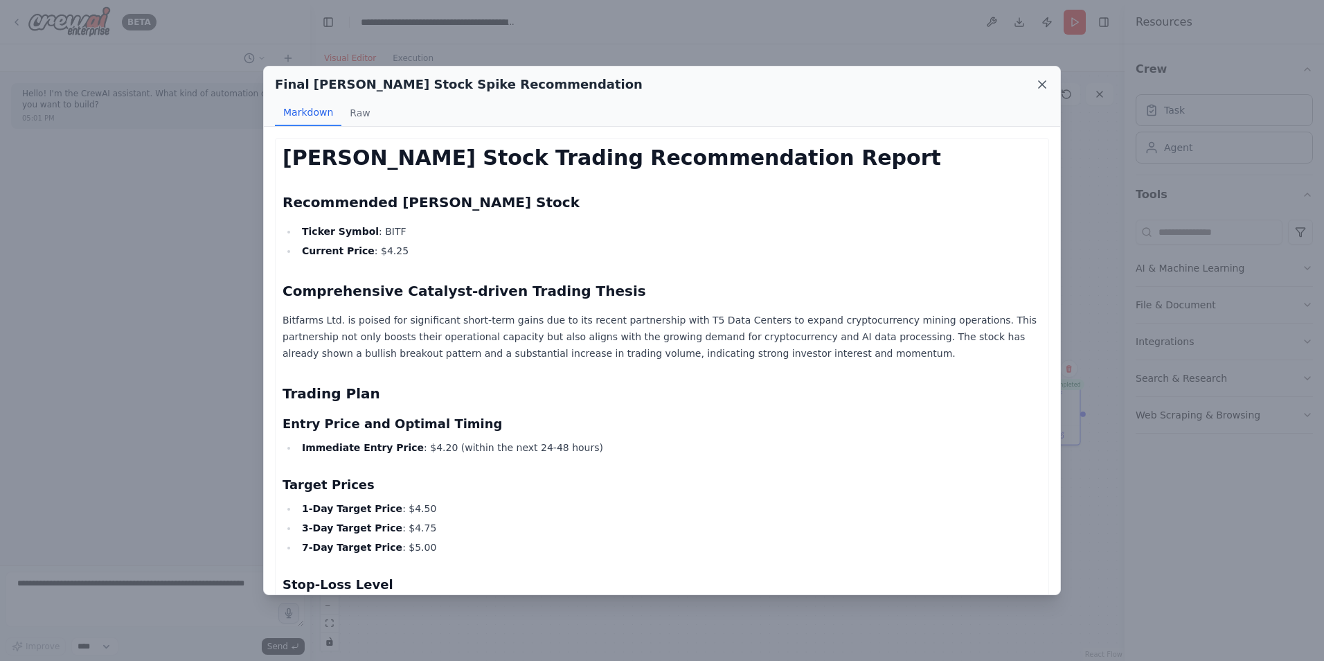
click at [1042, 88] on icon at bounding box center [1042, 85] width 14 height 14
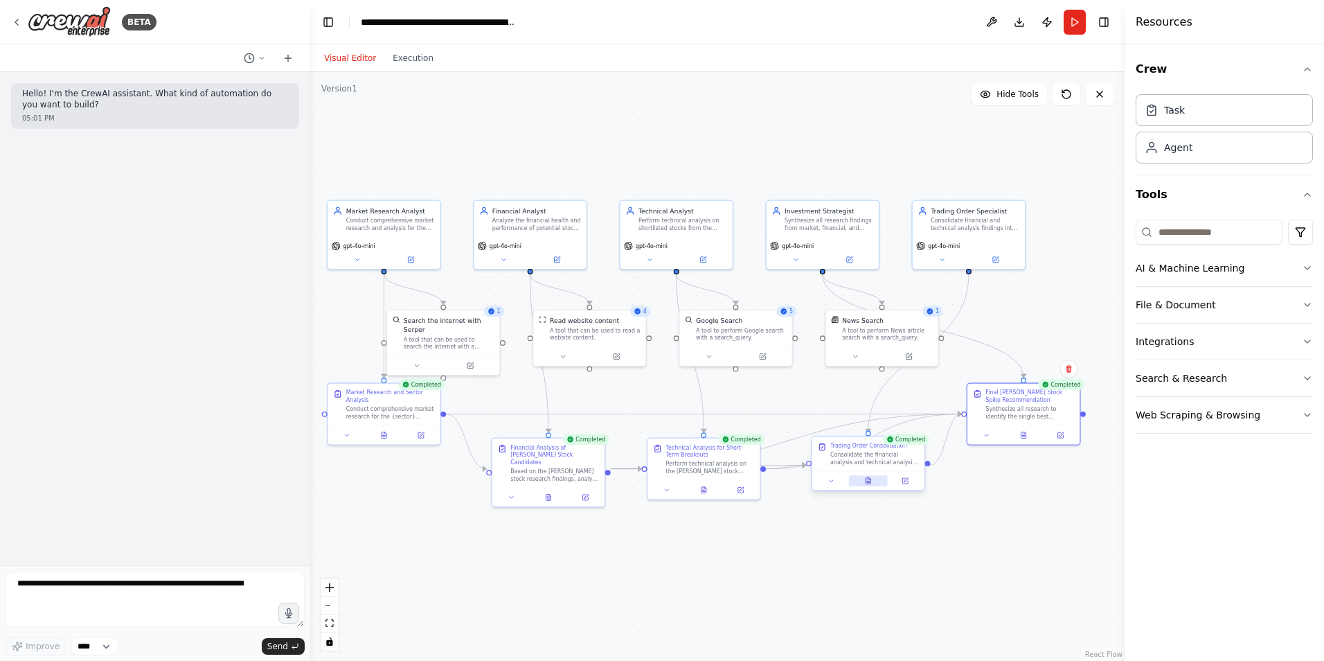
click at [869, 486] on button at bounding box center [868, 480] width 39 height 11
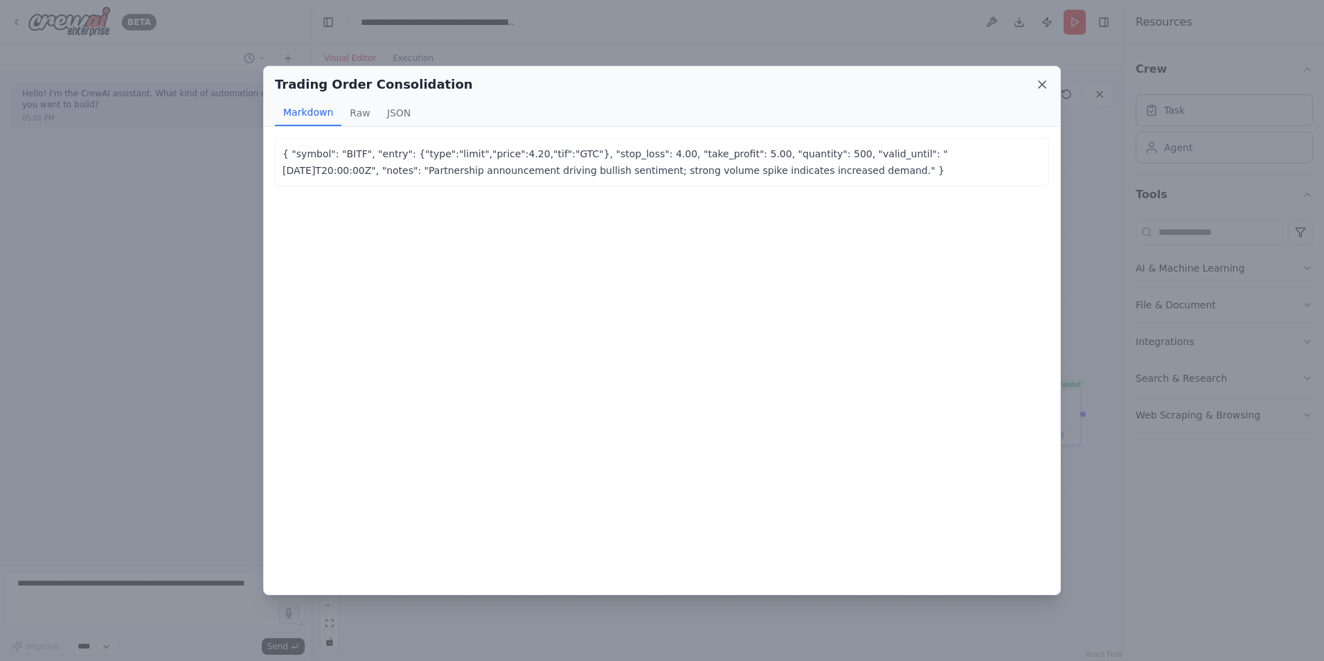
click at [1043, 87] on icon at bounding box center [1042, 85] width 14 height 14
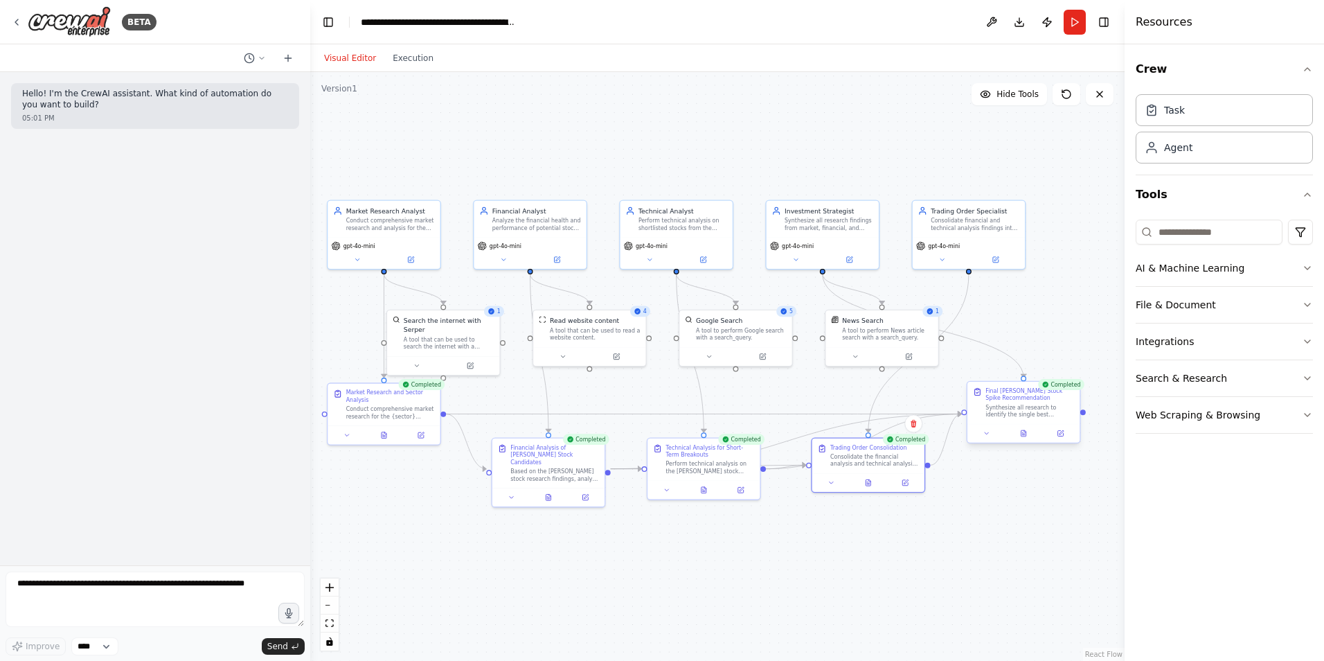
click at [1019, 440] on div at bounding box center [1024, 433] width 112 height 19
click at [1022, 432] on icon at bounding box center [1022, 432] width 1 height 0
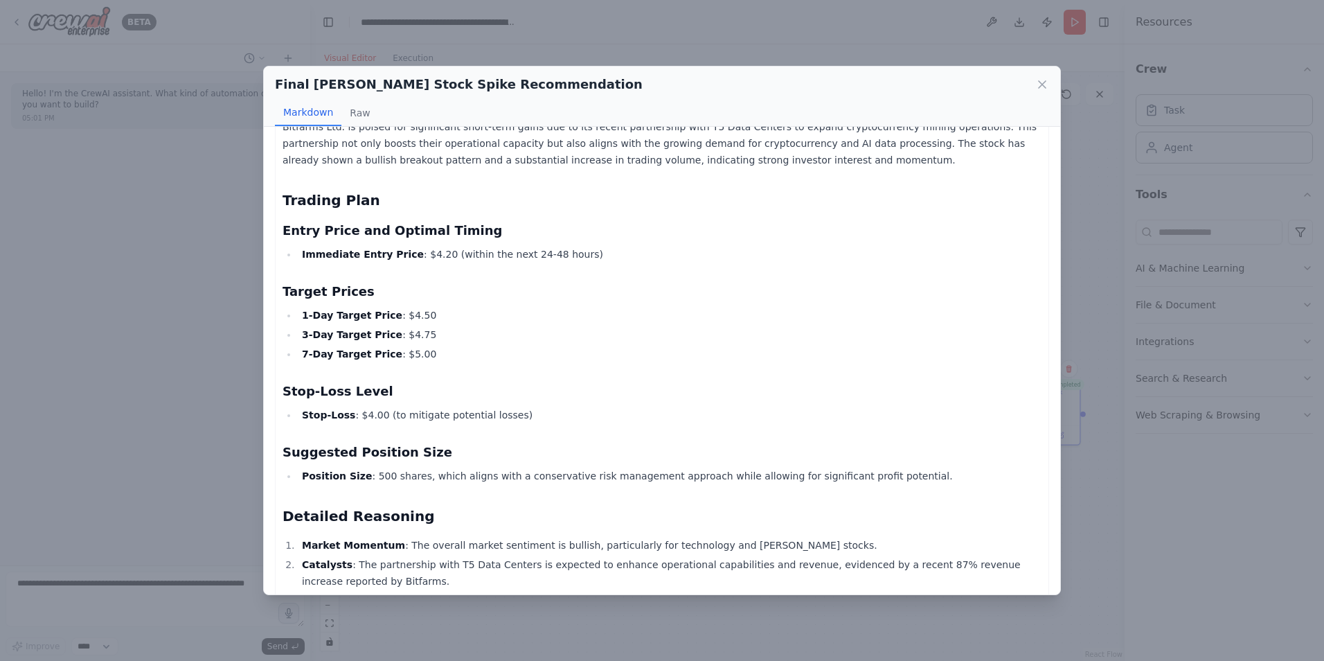
scroll to position [208, 0]
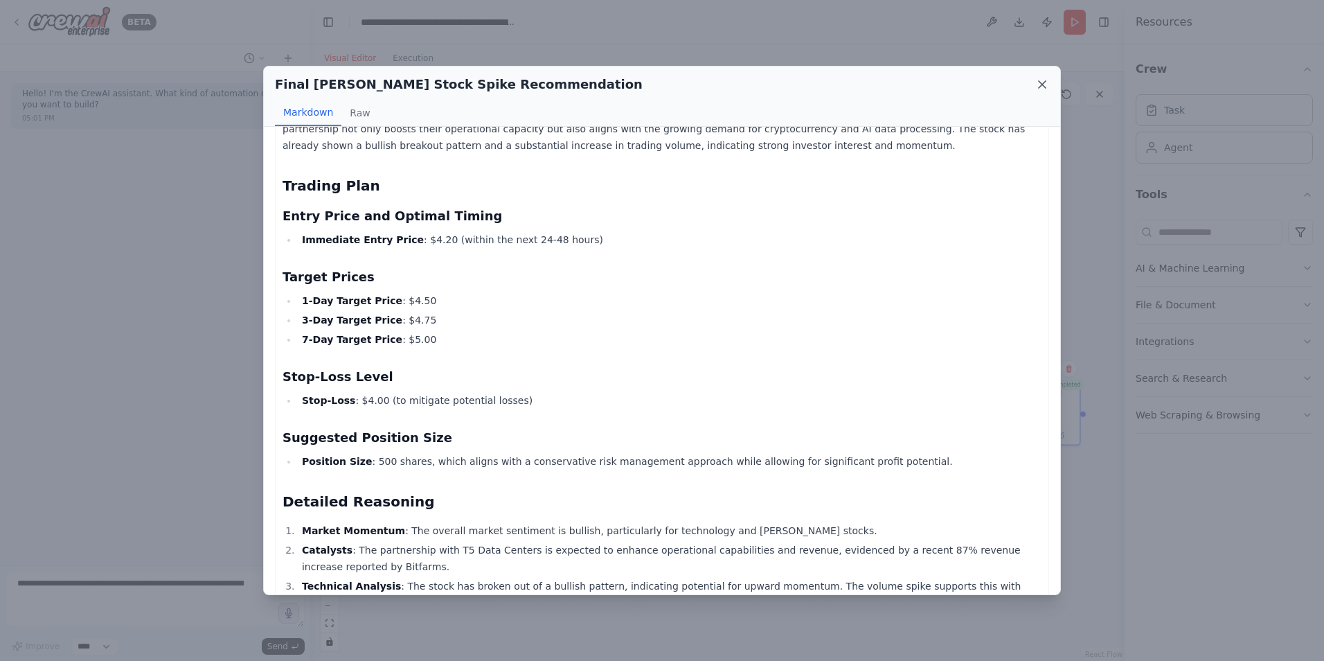
click at [1040, 89] on icon at bounding box center [1042, 85] width 14 height 14
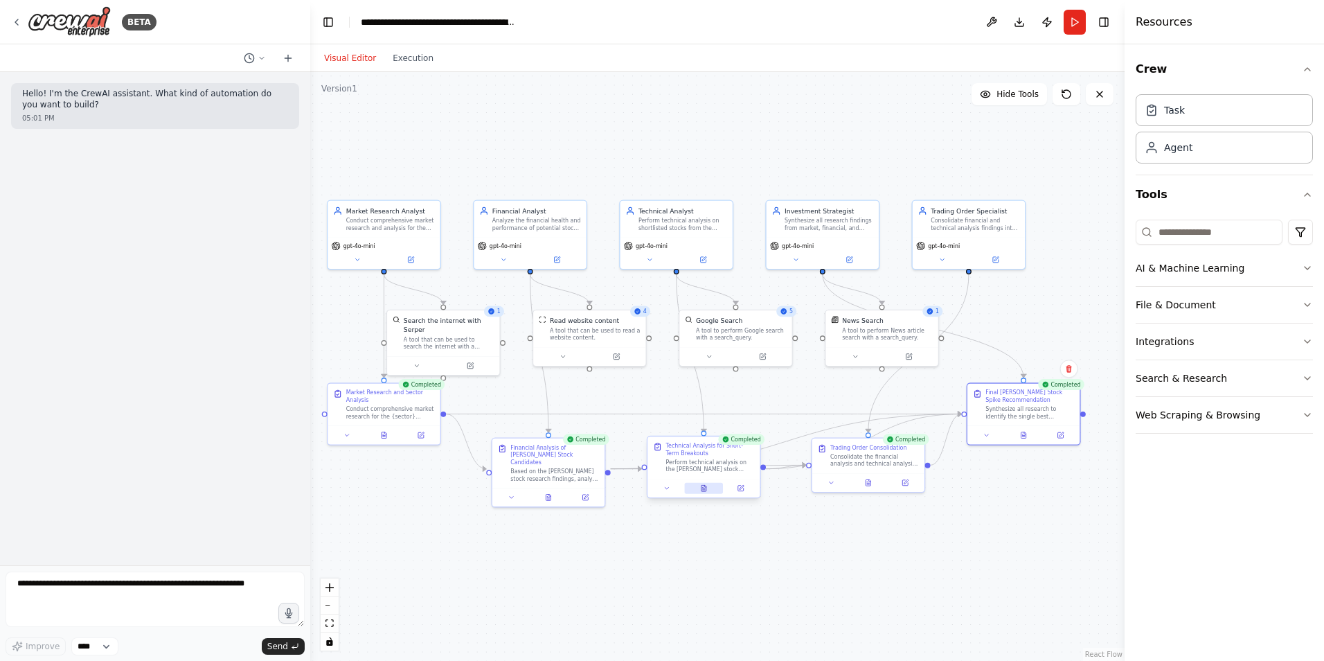
click at [700, 490] on icon at bounding box center [704, 488] width 8 height 8
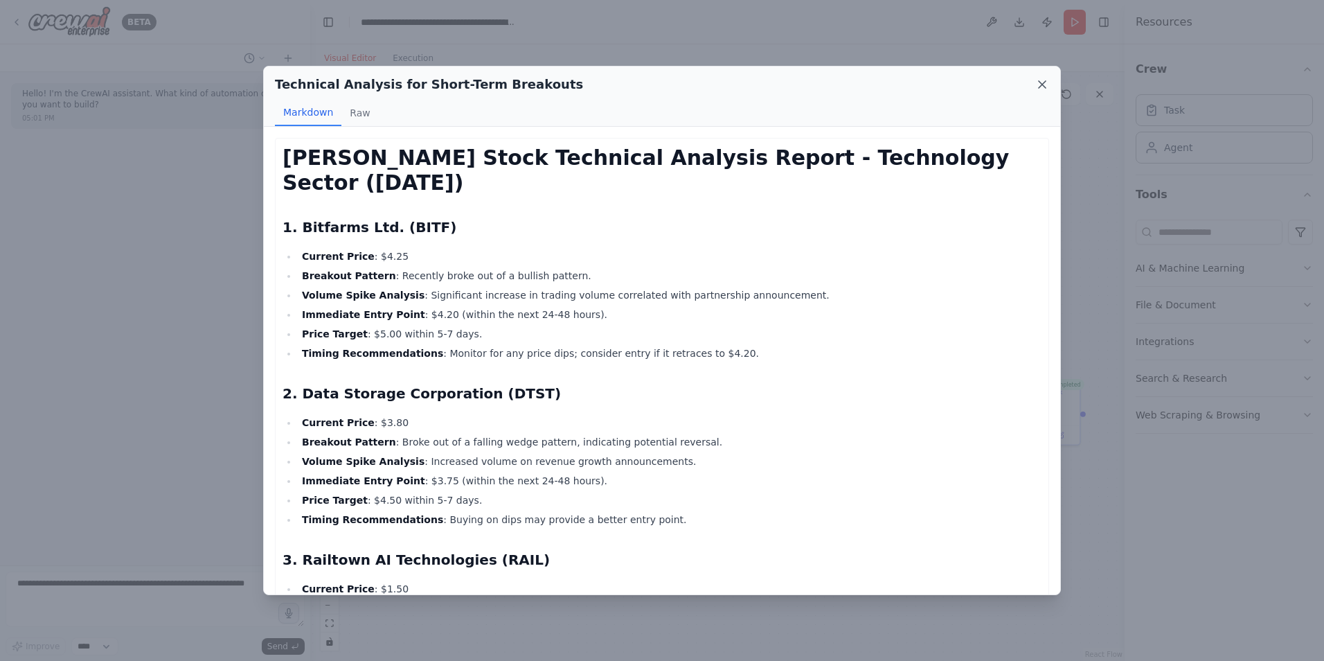
click at [1041, 90] on icon at bounding box center [1042, 85] width 14 height 14
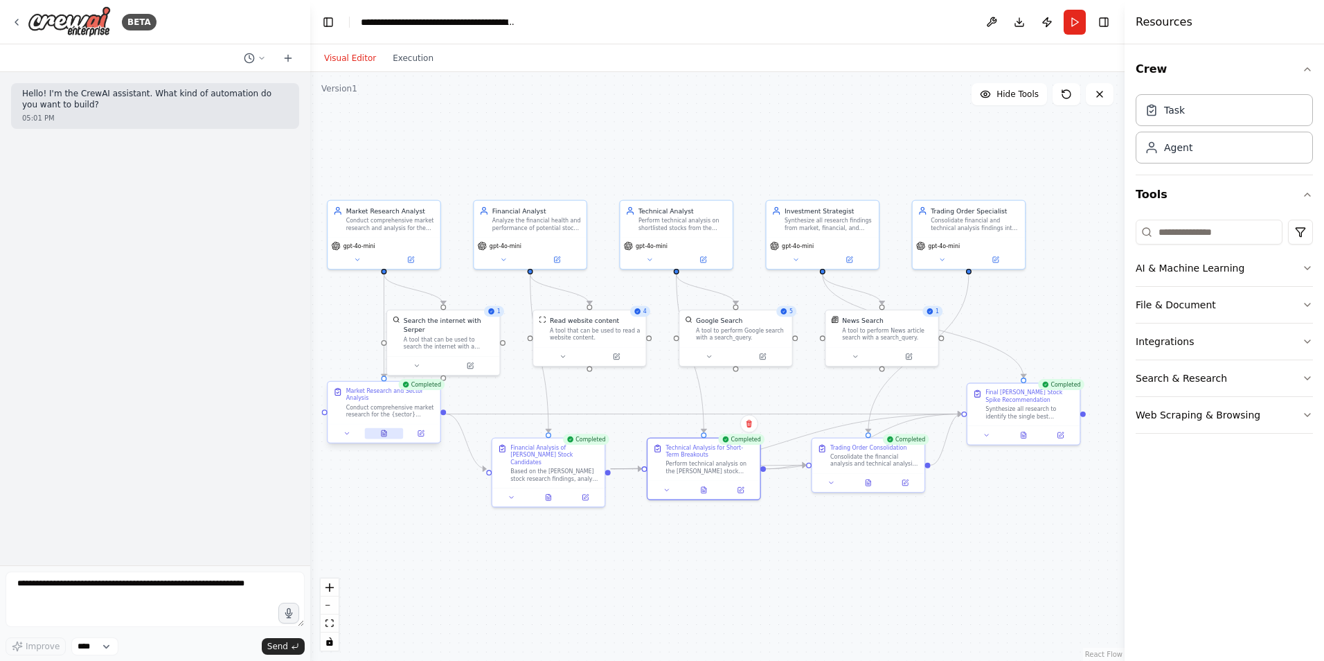
click at [392, 438] on button at bounding box center [384, 433] width 39 height 11
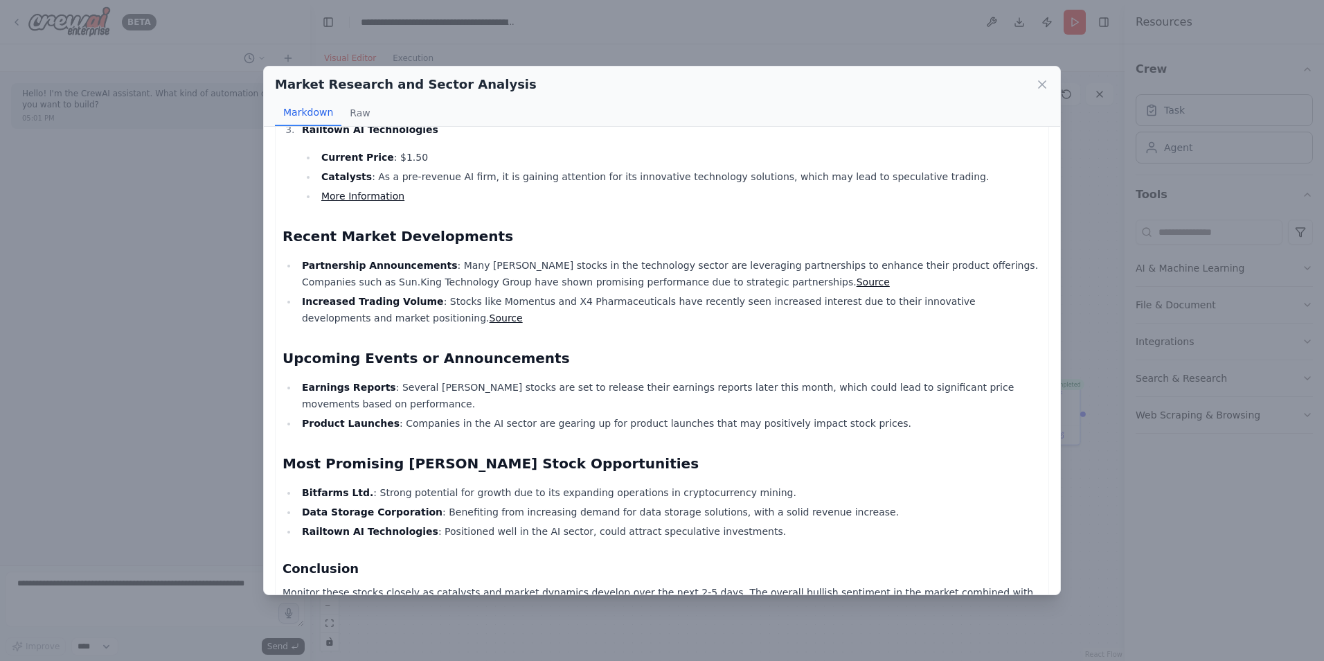
scroll to position [0, 0]
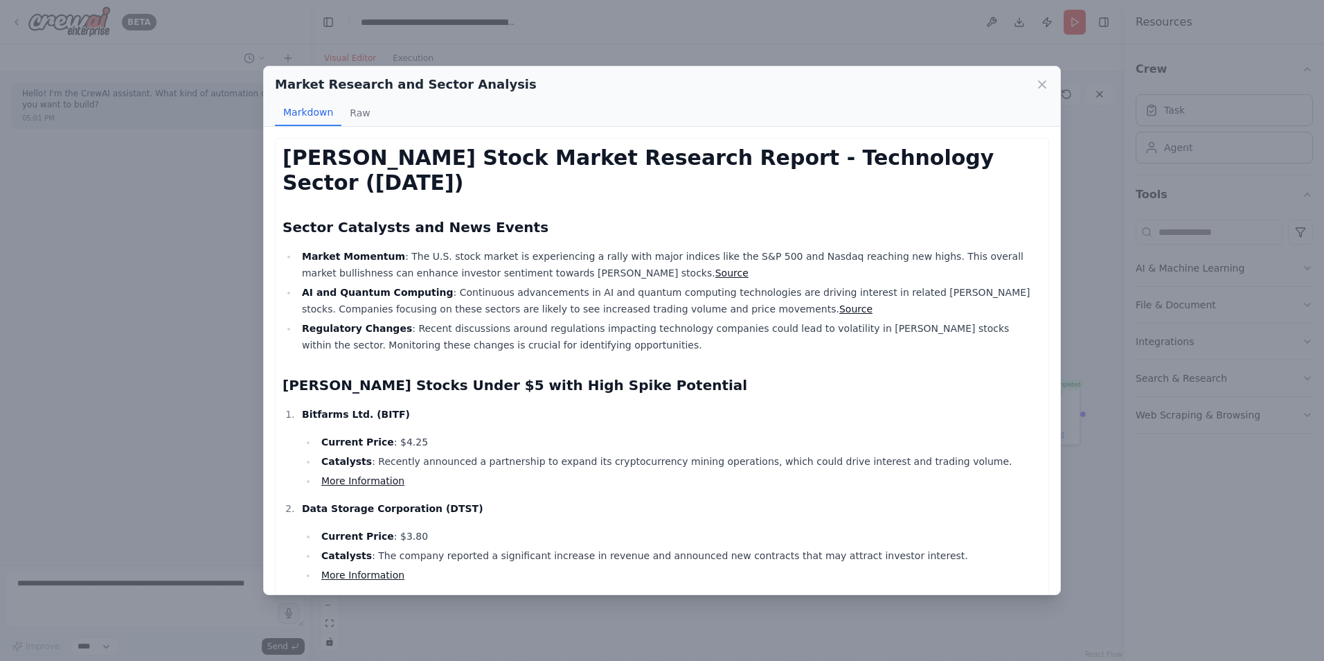
click at [1044, 87] on icon at bounding box center [1042, 85] width 14 height 14
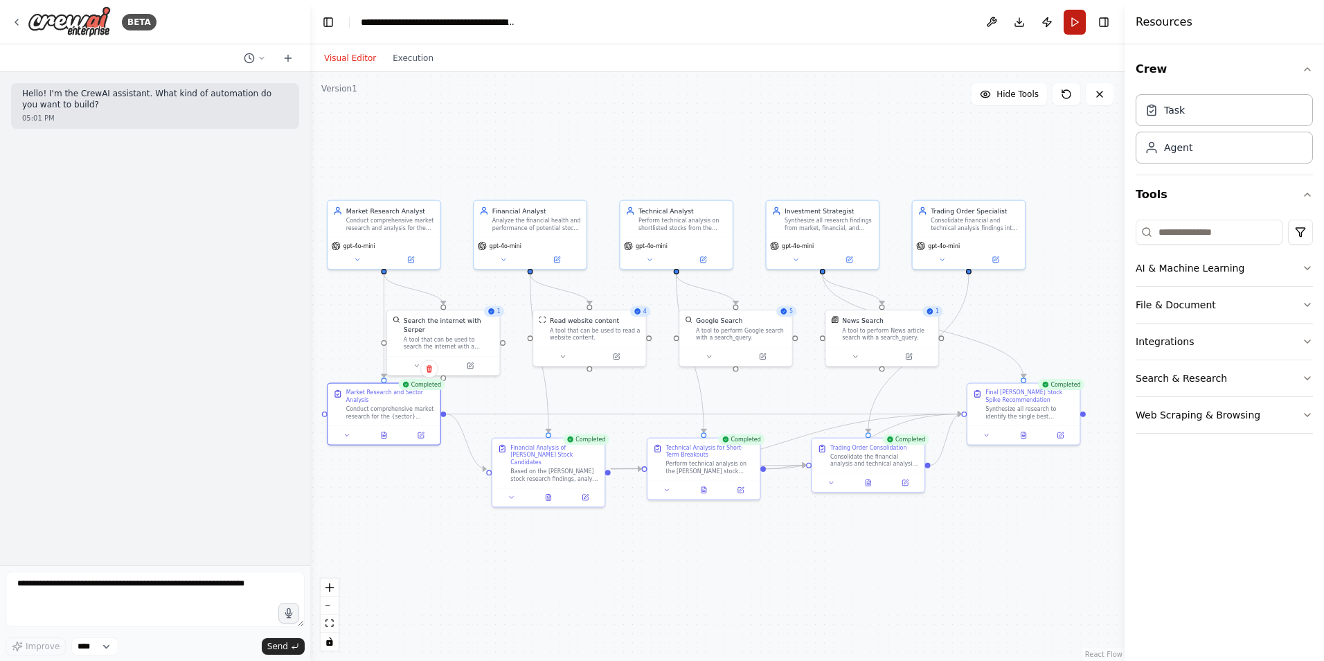
click at [1074, 28] on button "Run" at bounding box center [1075, 22] width 22 height 25
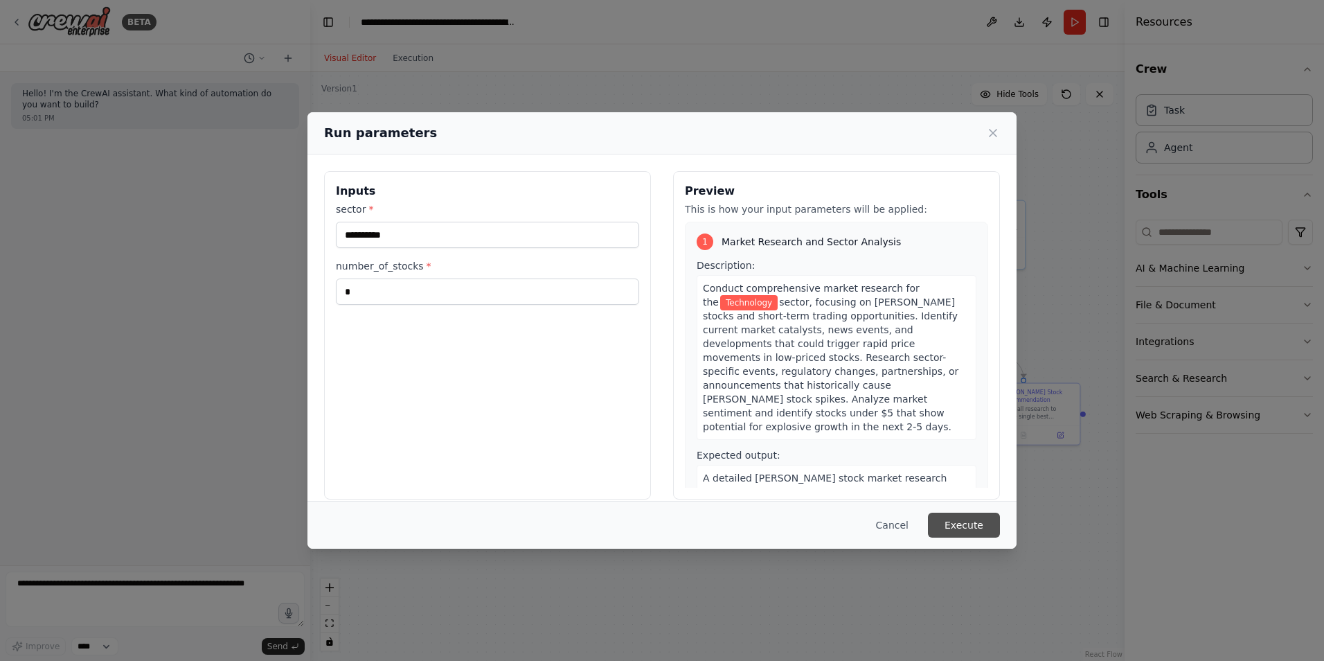
click at [954, 522] on button "Execute" at bounding box center [964, 525] width 72 height 25
